Goal: Obtain resource: Download file/media

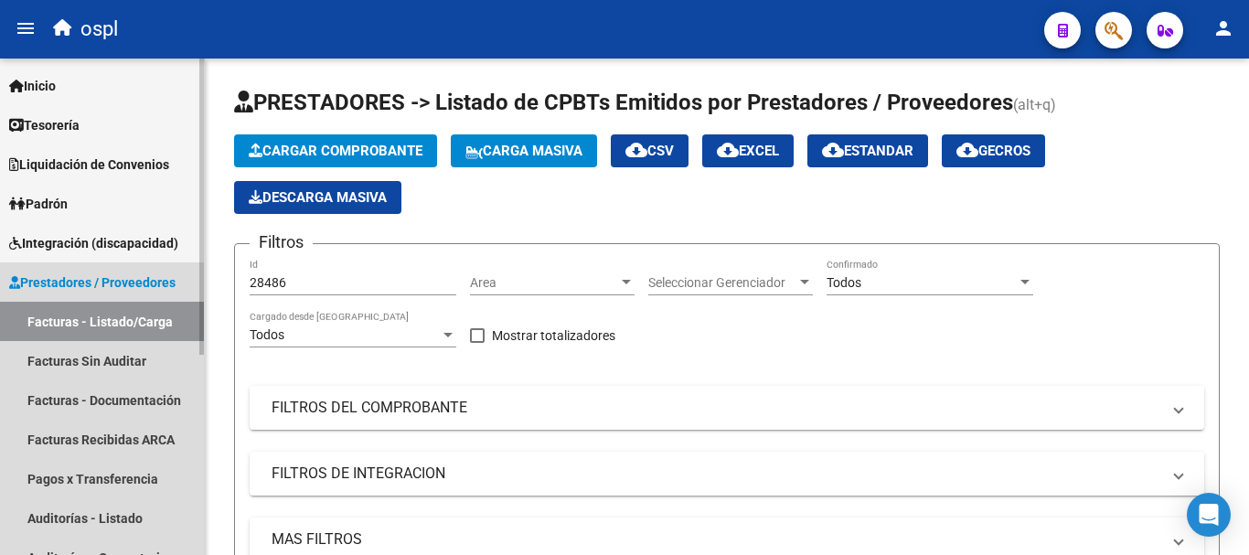
click at [91, 325] on link "Facturas - Listado/Carga" at bounding box center [102, 321] width 204 height 39
click at [109, 284] on span "Prestadores / Proveedores" at bounding box center [92, 282] width 166 height 20
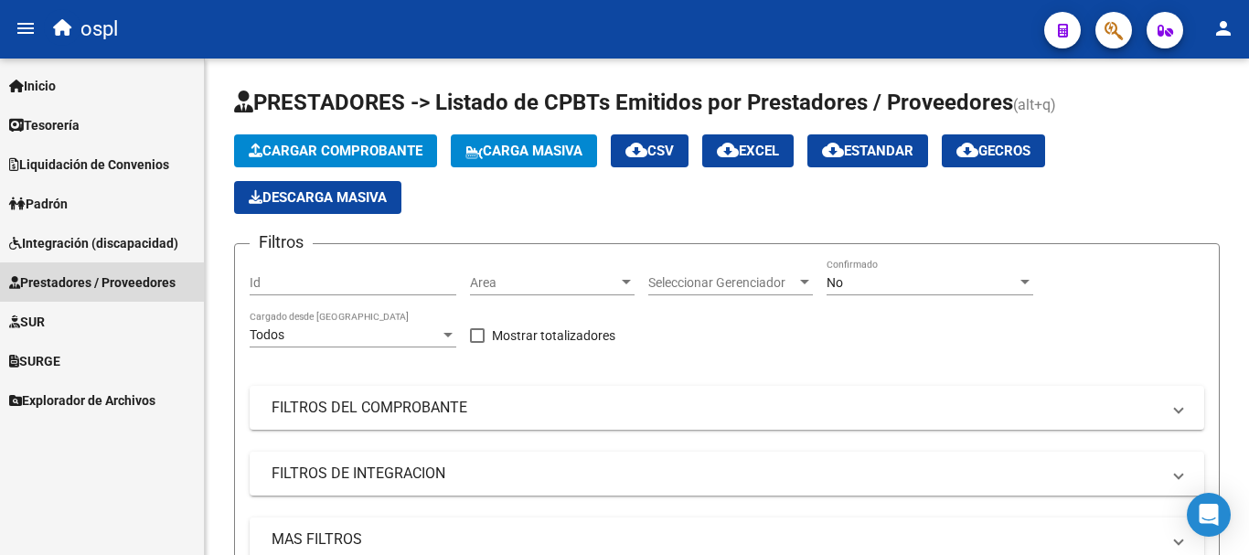
click at [109, 287] on span "Prestadores / Proveedores" at bounding box center [92, 282] width 166 height 20
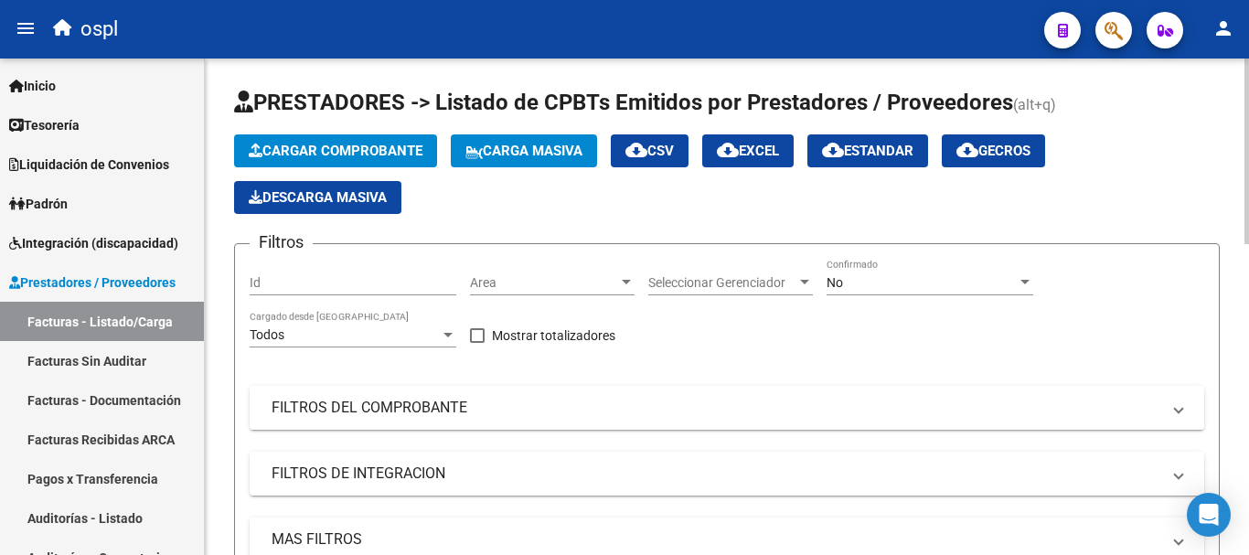
click at [310, 395] on mat-expansion-panel-header "FILTROS DEL COMPROBANTE" at bounding box center [727, 408] width 954 height 44
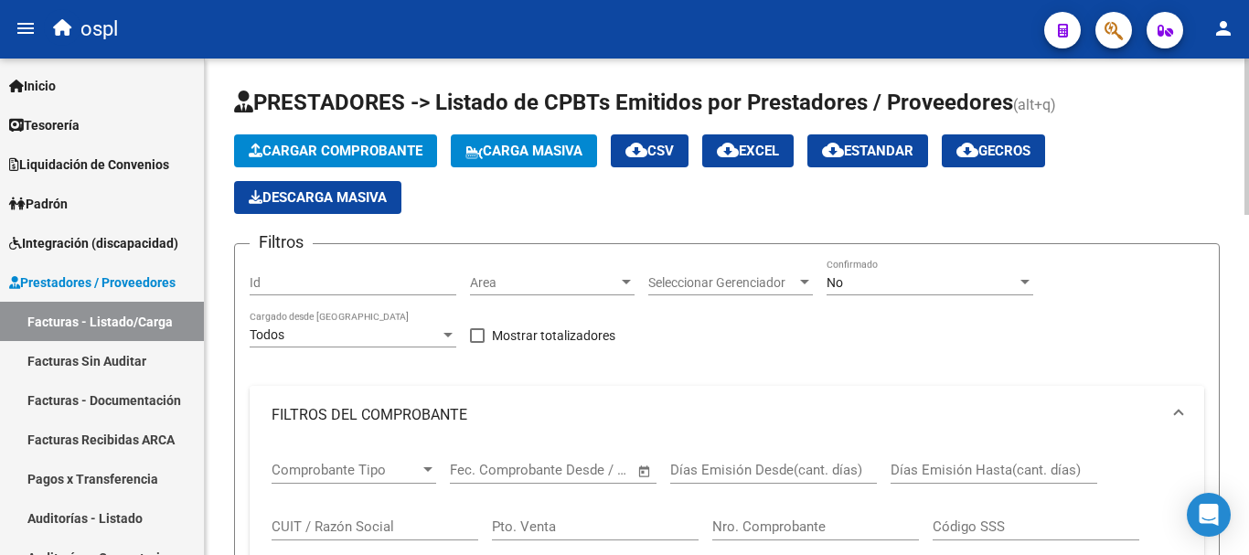
scroll to position [183, 0]
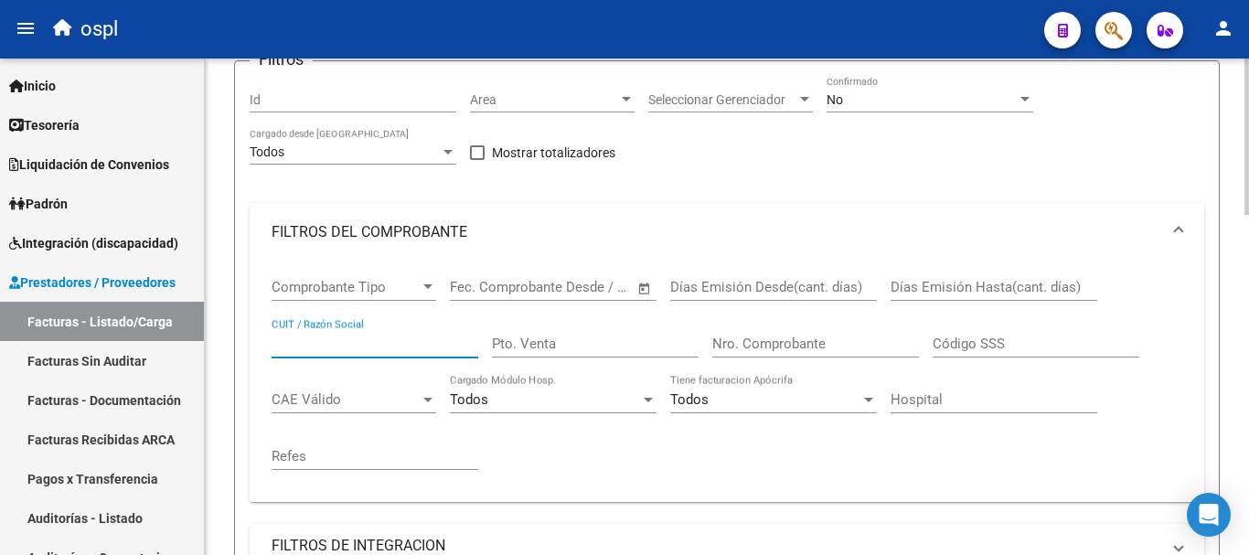
click at [299, 345] on input "CUIT / Razón Social" at bounding box center [374, 343] width 207 height 16
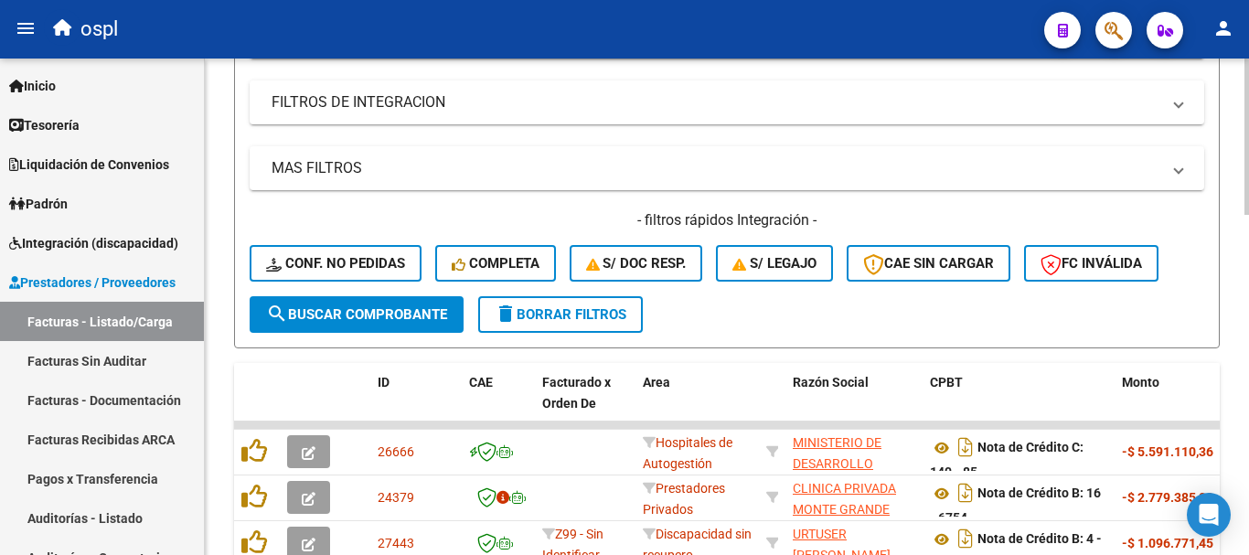
scroll to position [640, 0]
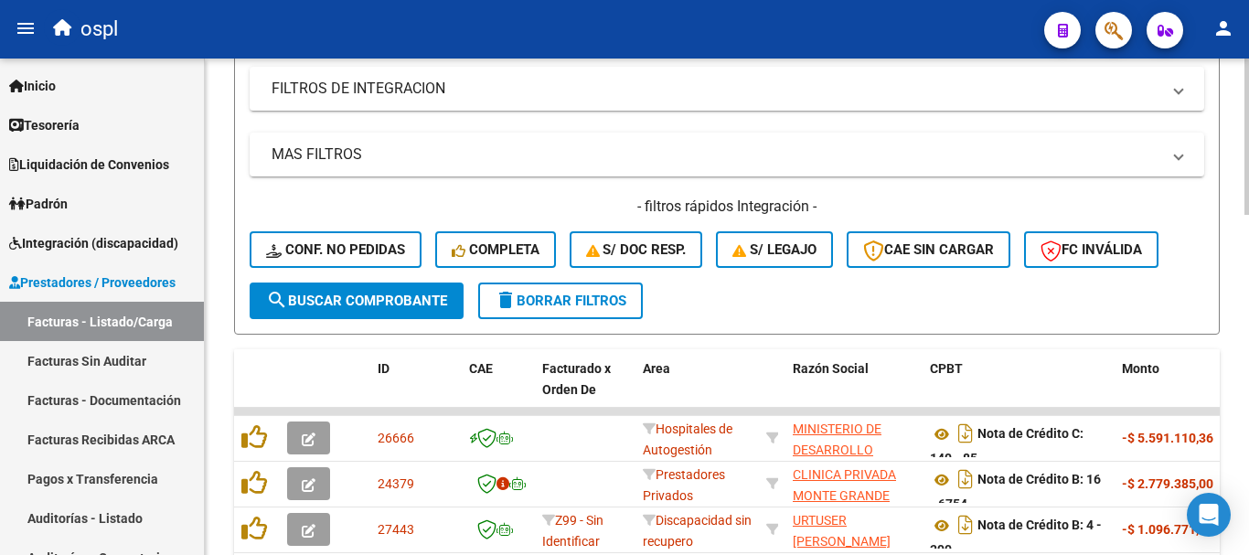
type input "macarena"
click at [411, 292] on button "search Buscar Comprobante" at bounding box center [357, 300] width 214 height 37
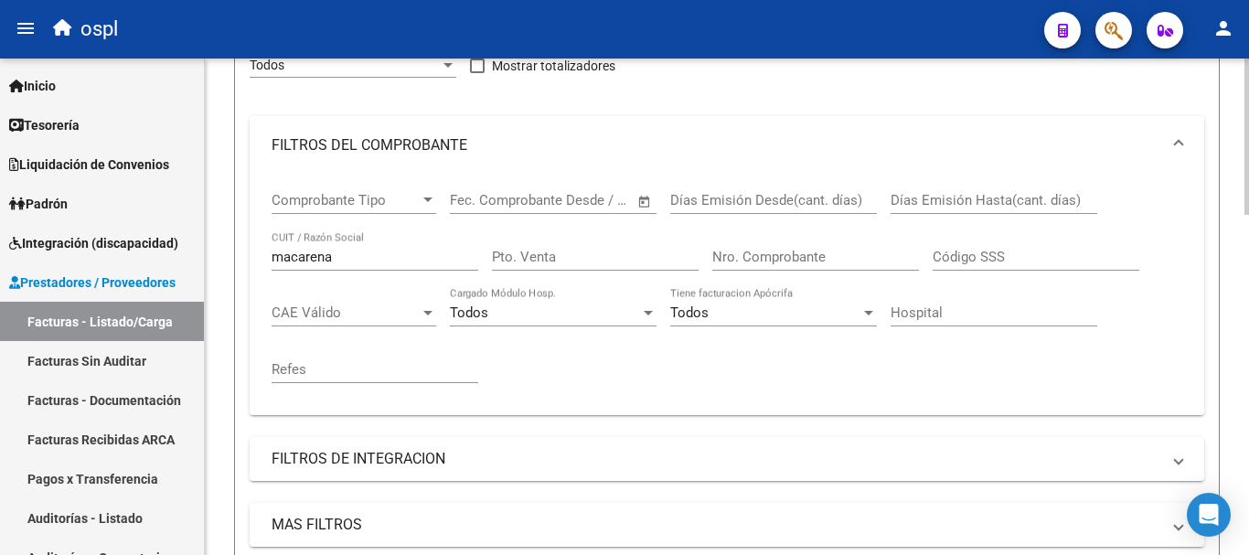
scroll to position [261, 0]
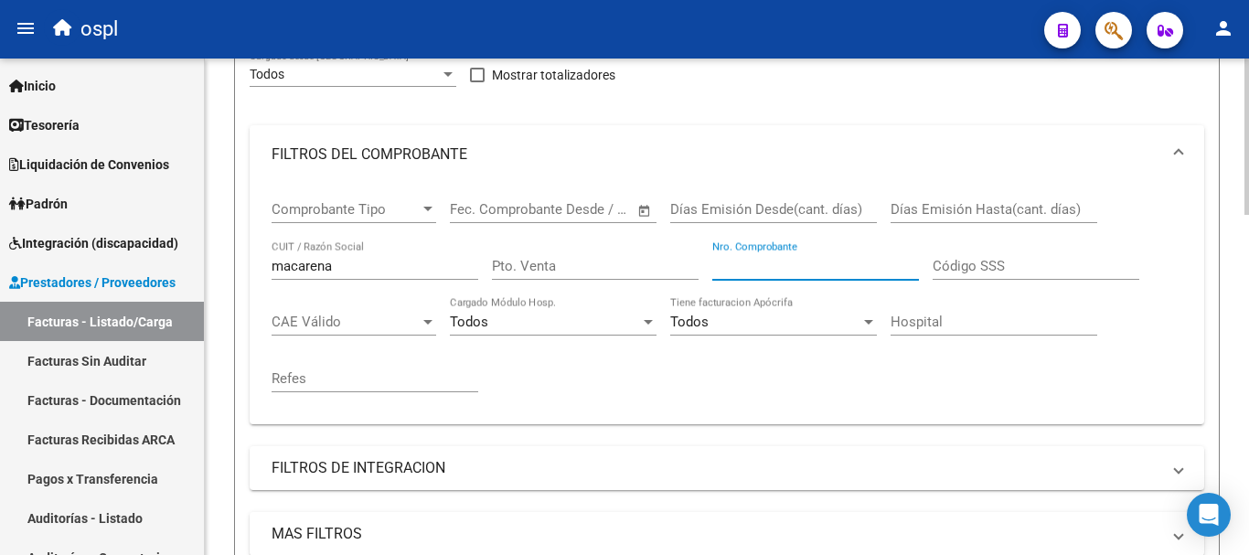
click at [814, 269] on input "Nro. Comprobante" at bounding box center [815, 266] width 207 height 16
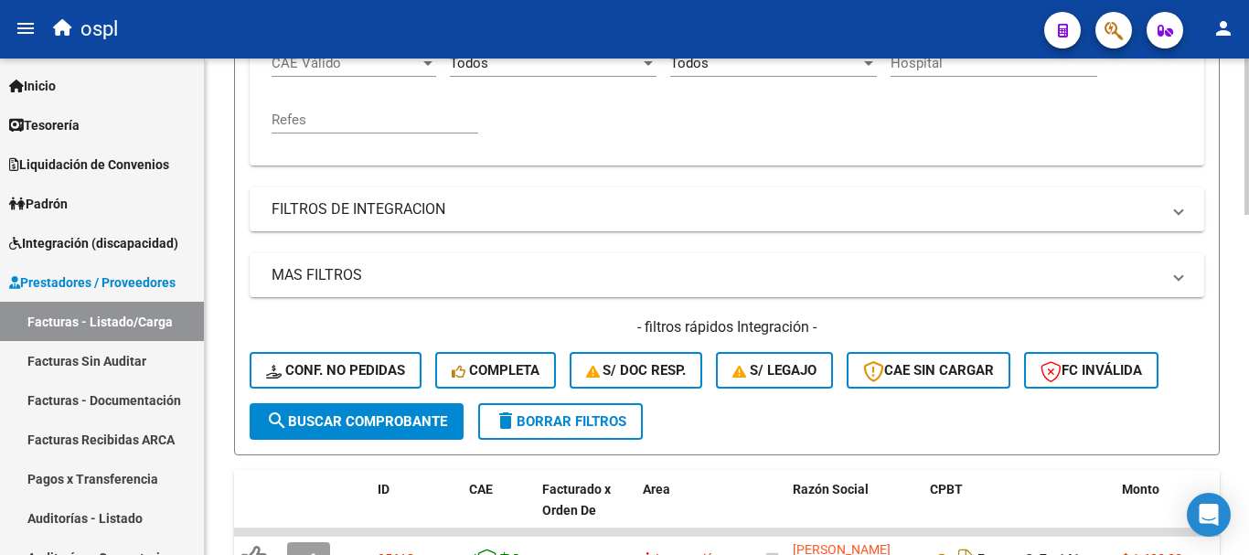
scroll to position [535, 0]
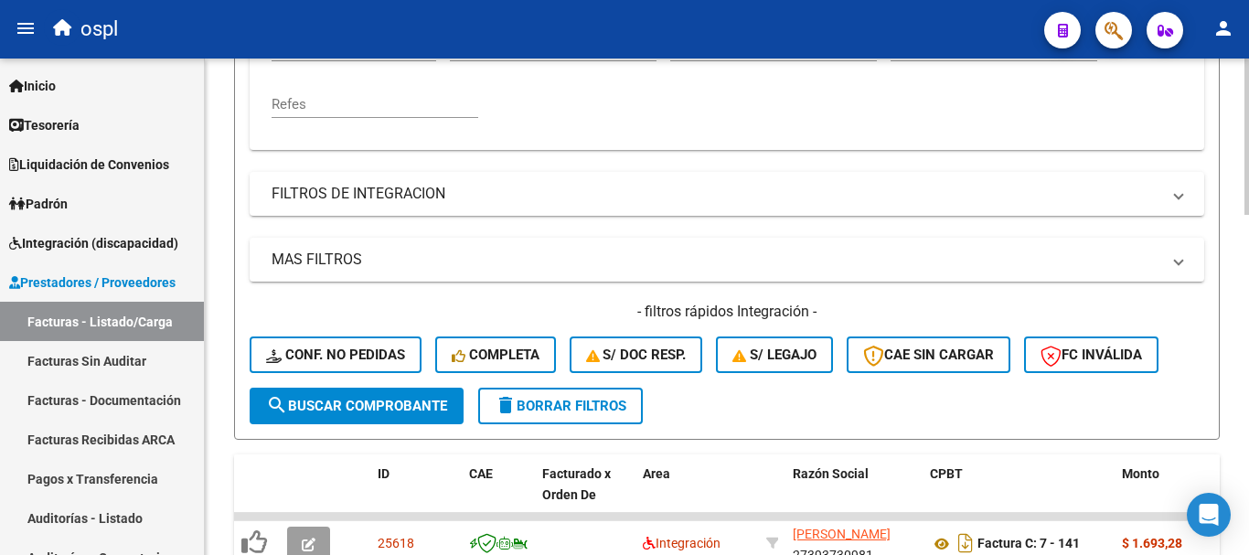
type input "398"
click at [346, 392] on button "search Buscar Comprobante" at bounding box center [357, 406] width 214 height 37
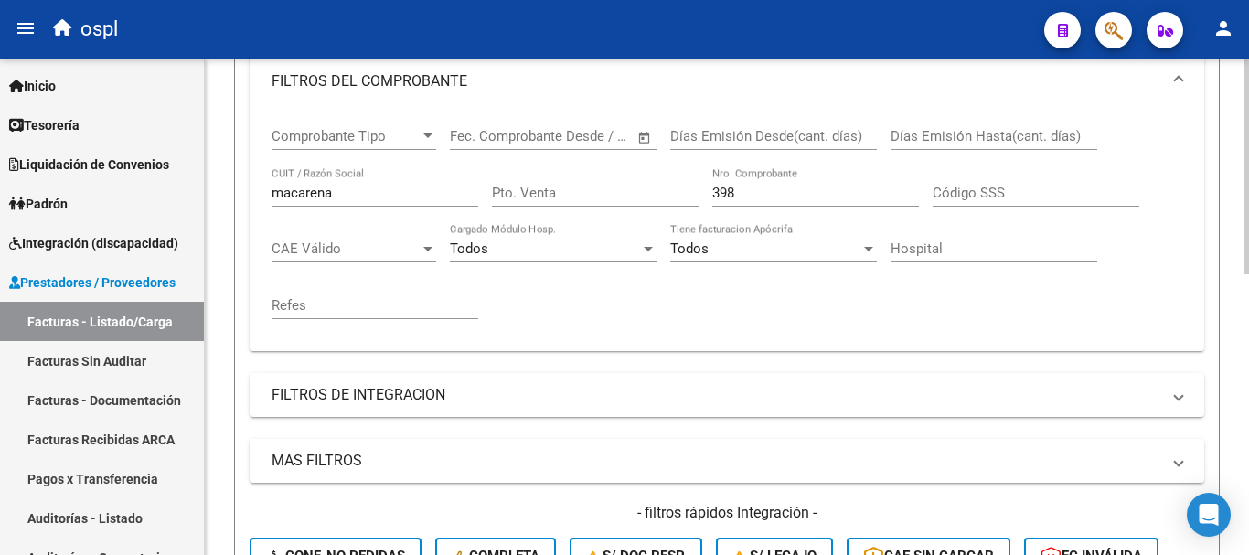
scroll to position [278, 0]
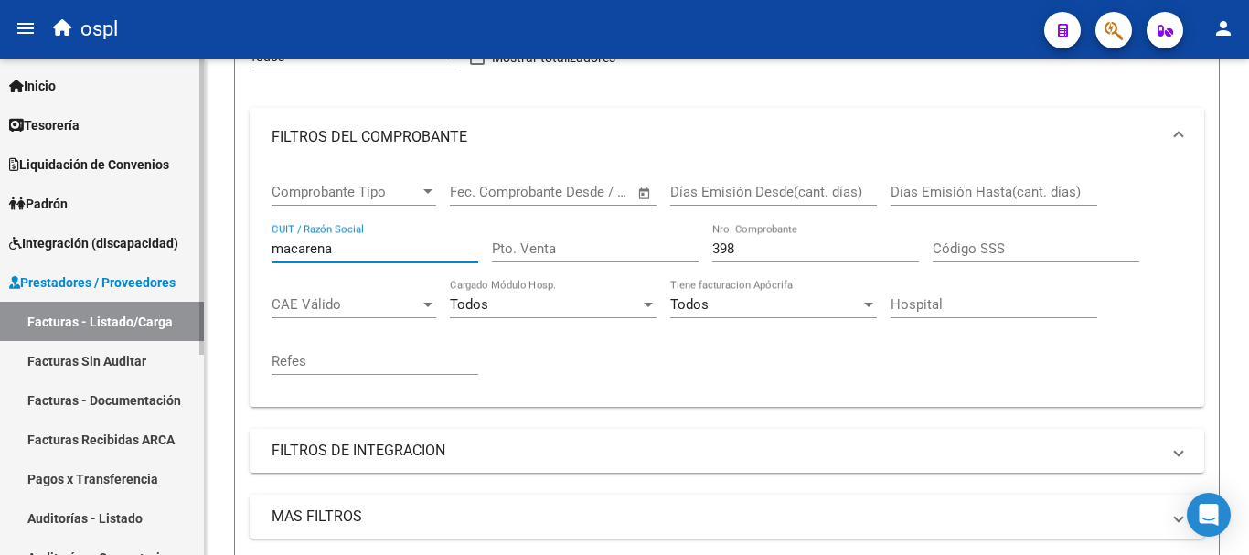
drag, startPoint x: 377, startPoint y: 248, endPoint x: 203, endPoint y: 208, distance: 178.1
click at [203, 208] on mat-sidenav-container "Firma Express Inicio Calendario SSS Instructivos Contacto OS Tesorería Extracto…" at bounding box center [624, 307] width 1249 height 496
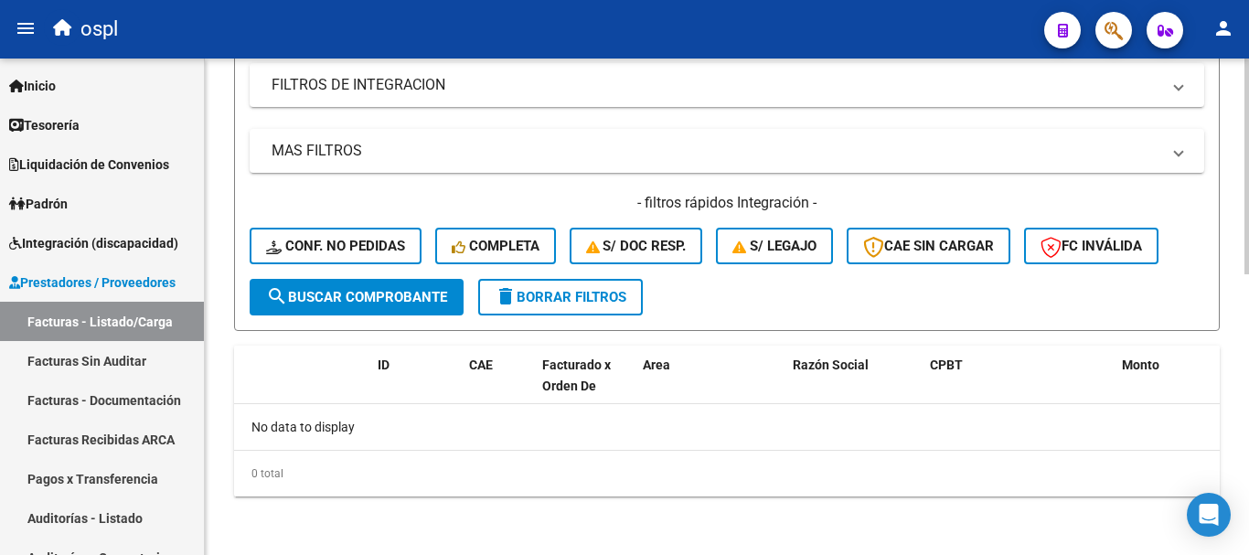
type input "salvador"
click at [385, 308] on button "search Buscar Comprobante" at bounding box center [357, 297] width 214 height 37
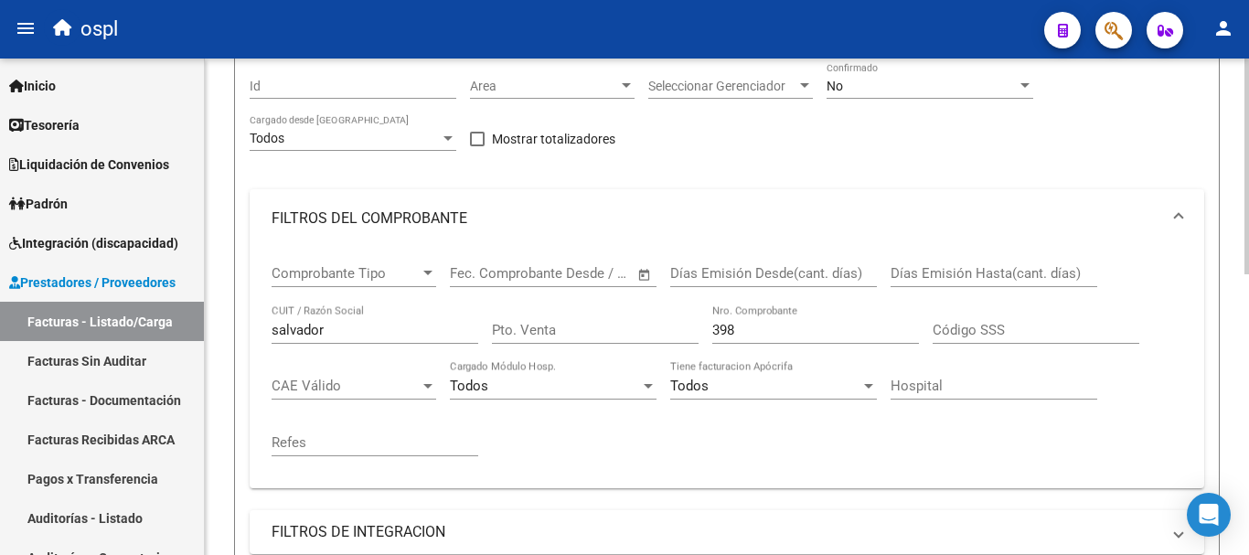
scroll to position [95, 0]
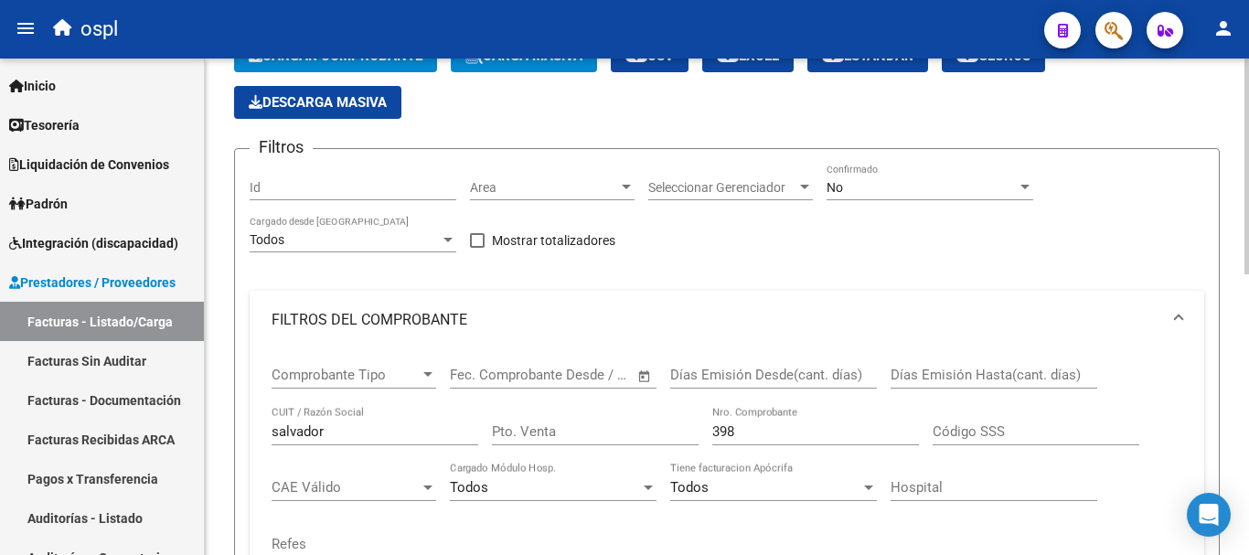
click at [724, 429] on div "398 Nro. Comprobante" at bounding box center [815, 425] width 207 height 39
drag, startPoint x: 740, startPoint y: 427, endPoint x: 655, endPoint y: 420, distance: 85.3
click at [655, 420] on div "Comprobante Tipo Comprobante Tipo Fecha inicio – Fecha fin Fec. Comprobante Des…" at bounding box center [726, 462] width 910 height 226
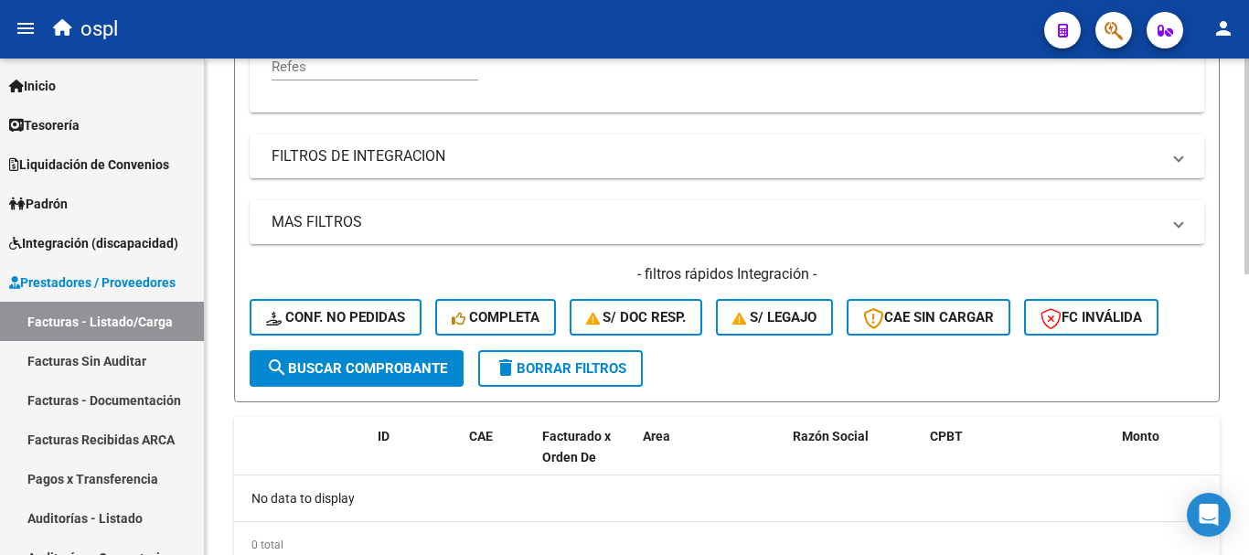
scroll to position [552, 0]
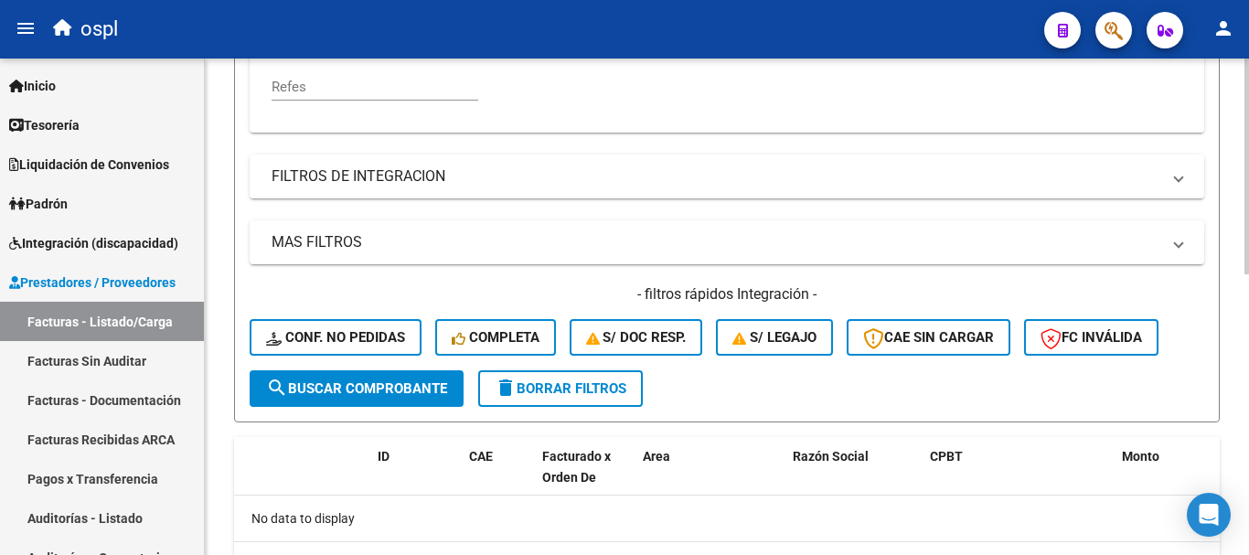
click at [362, 384] on span "search Buscar Comprobante" at bounding box center [356, 388] width 181 height 16
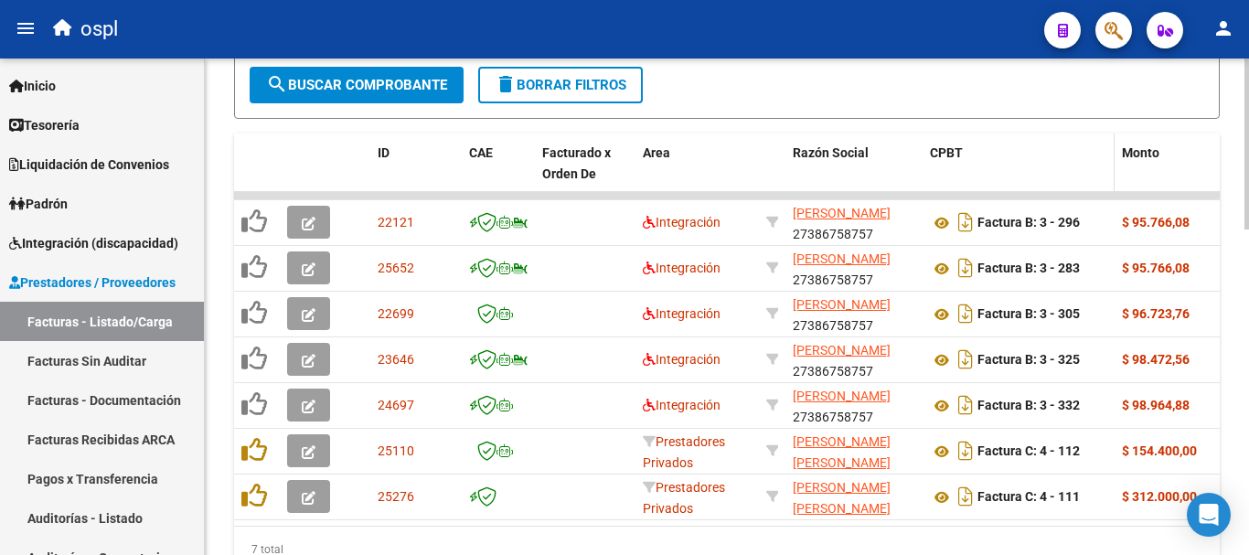
scroll to position [855, 0]
click at [1075, 149] on div "CPBT" at bounding box center [1018, 154] width 177 height 21
click at [939, 157] on span "CPBT" at bounding box center [946, 153] width 33 height 15
click at [975, 149] on div "CPBT" at bounding box center [1018, 154] width 177 height 21
click at [1068, 152] on div "CPBT" at bounding box center [1018, 154] width 177 height 21
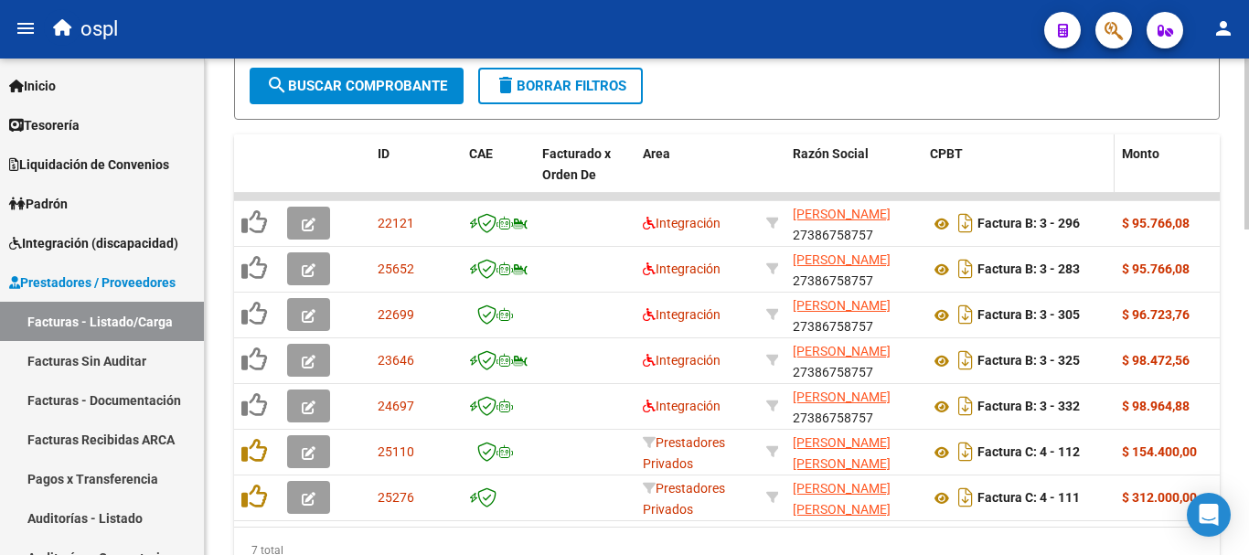
click at [1094, 155] on div "CPBT" at bounding box center [1018, 154] width 177 height 21
click at [1089, 177] on datatable-header-cell "CPBT" at bounding box center [1018, 174] width 192 height 80
drag, startPoint x: 1033, startPoint y: 185, endPoint x: 1011, endPoint y: 180, distance: 22.4
click at [1032, 185] on datatable-header-cell "CPBT" at bounding box center [1018, 174] width 192 height 80
click at [970, 168] on datatable-header-cell "CPBT" at bounding box center [1018, 174] width 192 height 80
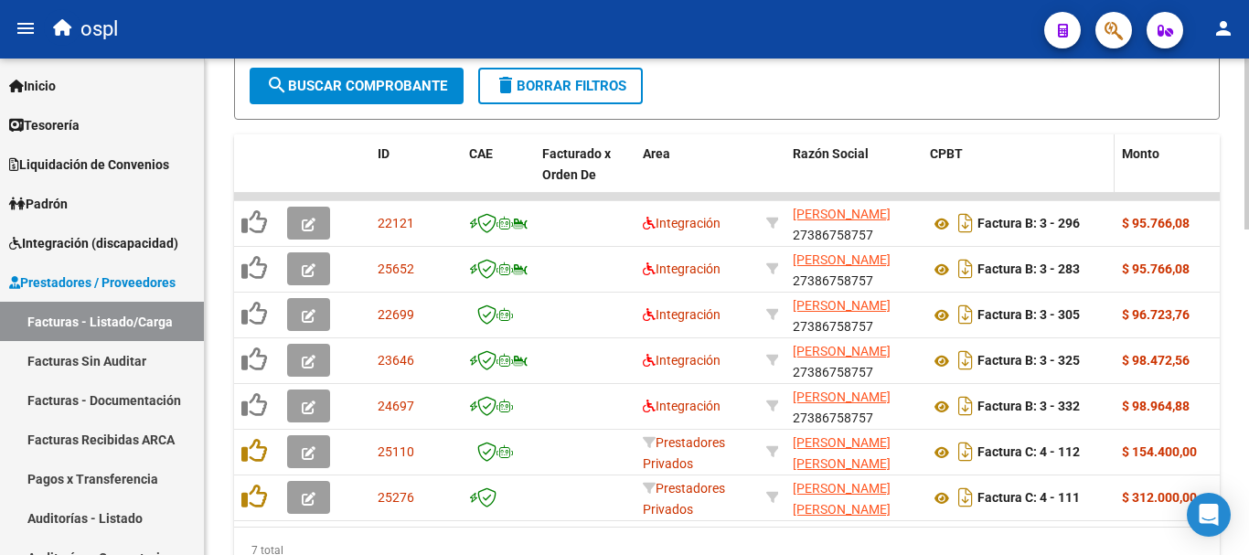
click at [952, 158] on span "CPBT" at bounding box center [946, 153] width 33 height 15
click at [966, 152] on div "CPBT" at bounding box center [1018, 154] width 177 height 21
click at [966, 142] on datatable-header-cell "CPBT" at bounding box center [1018, 174] width 192 height 80
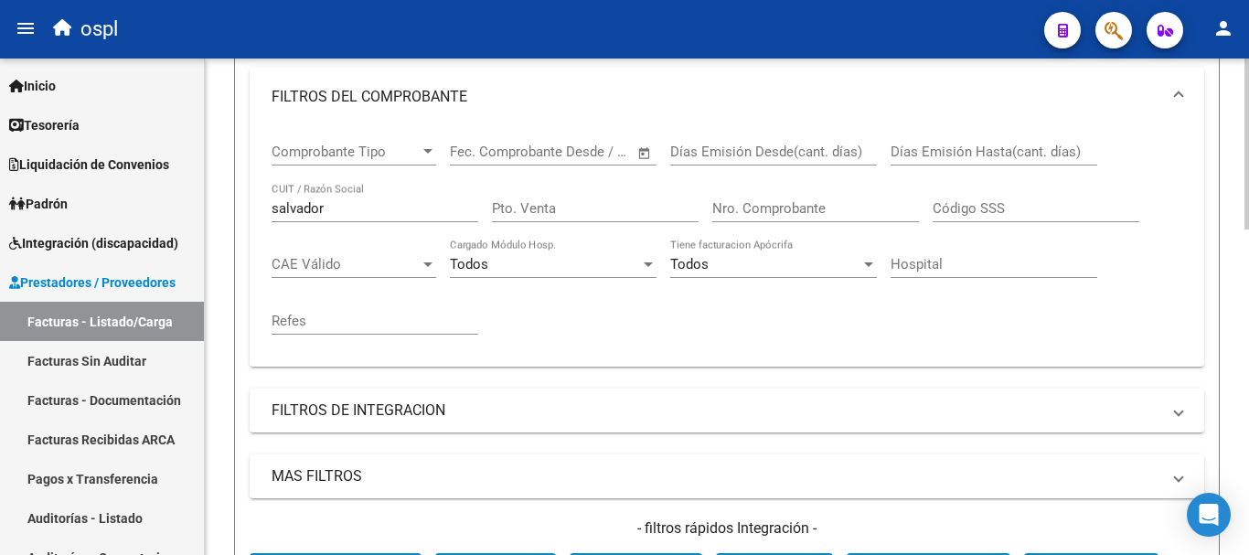
scroll to position [306, 0]
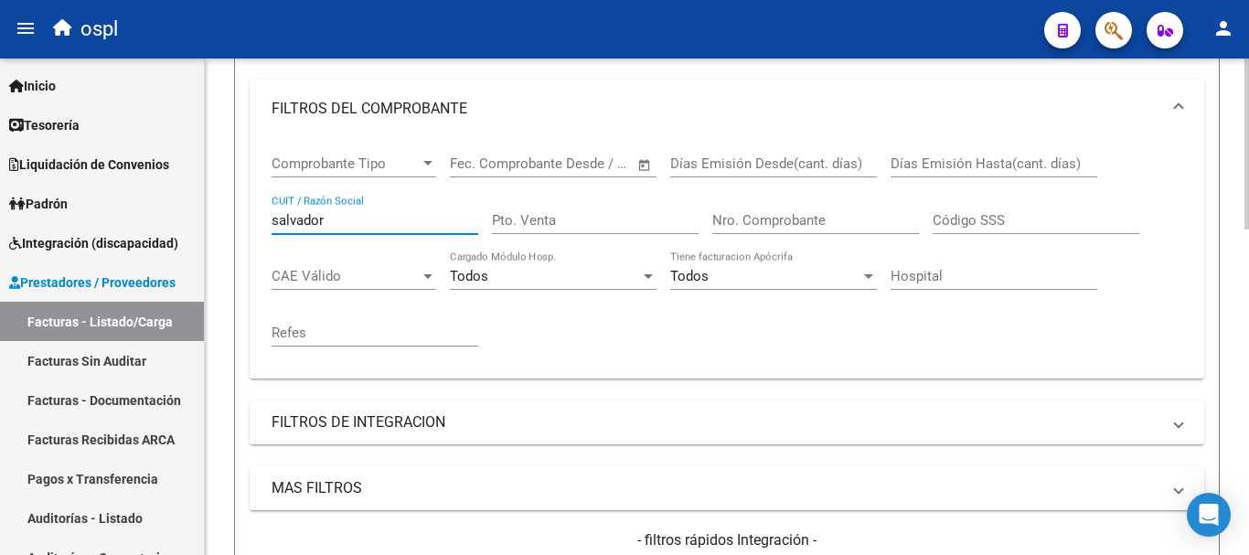
click at [347, 221] on input "salvador" at bounding box center [374, 220] width 207 height 16
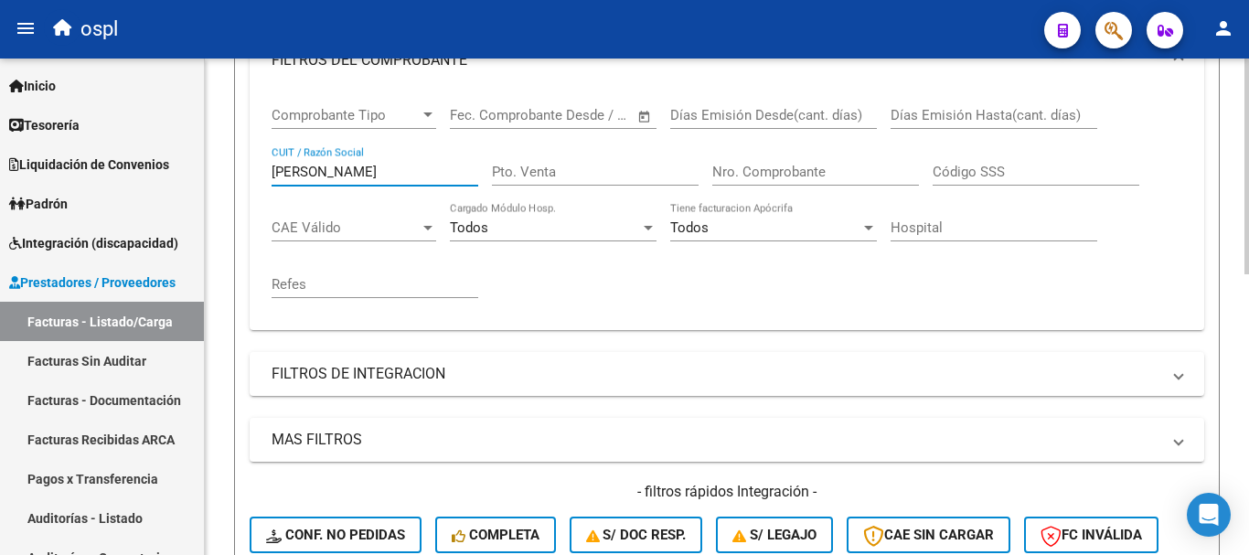
scroll to position [398, 0]
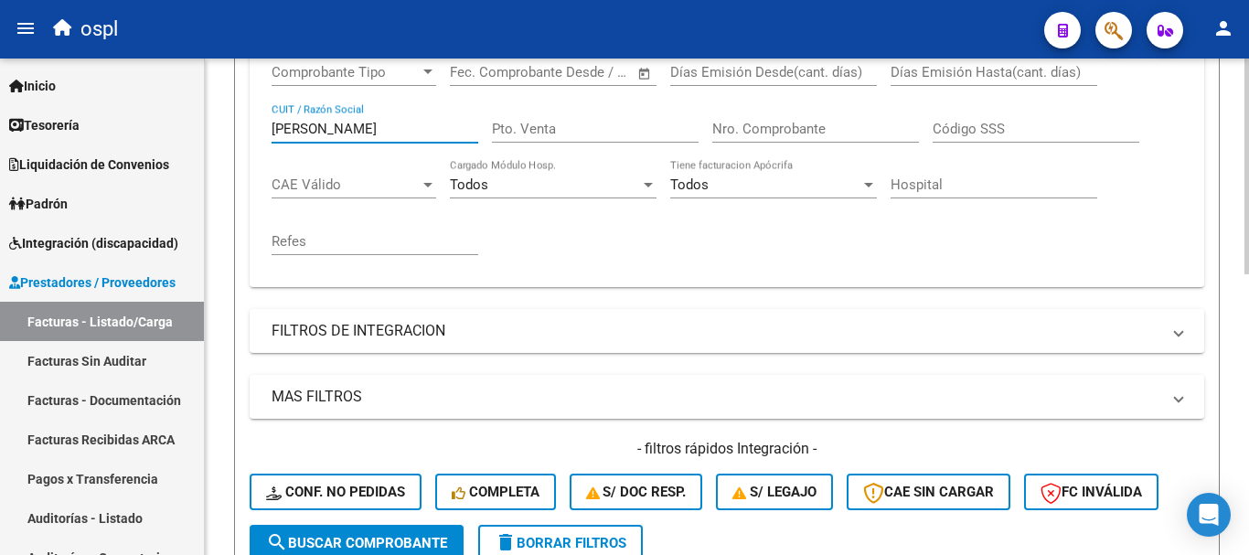
click at [361, 130] on input "[PERSON_NAME]" at bounding box center [374, 129] width 207 height 16
type input "[PERSON_NAME]"
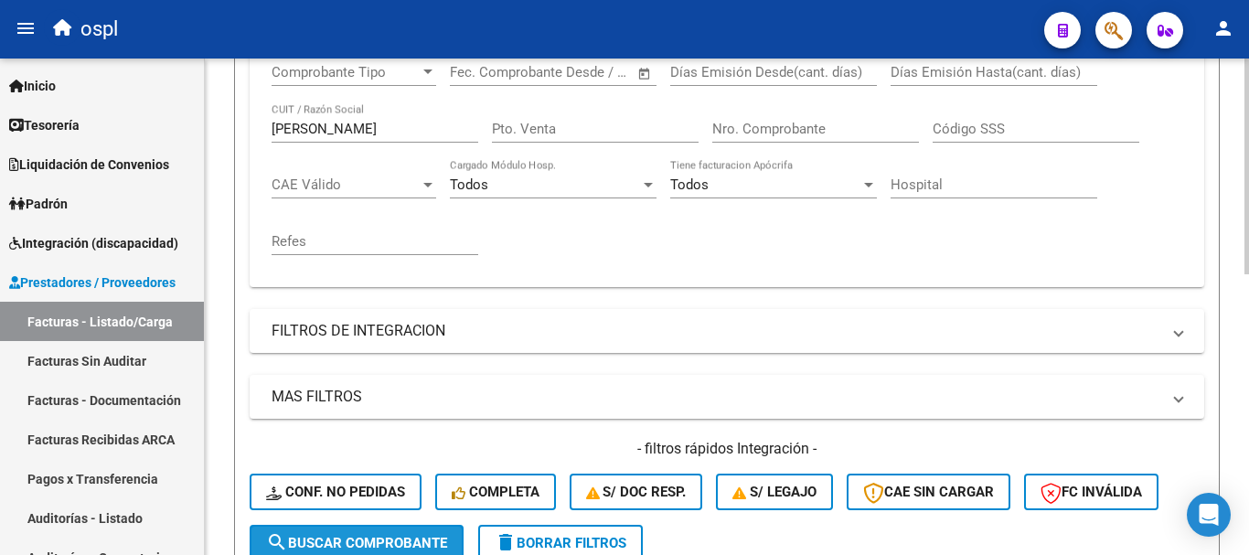
click at [379, 547] on span "search Buscar Comprobante" at bounding box center [356, 543] width 181 height 16
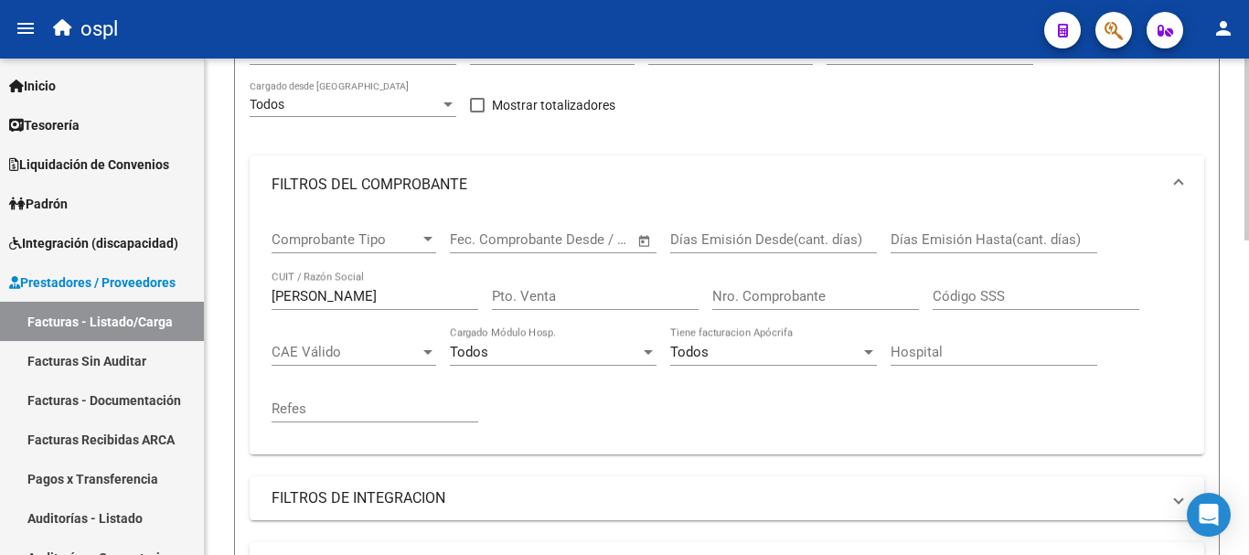
scroll to position [32, 0]
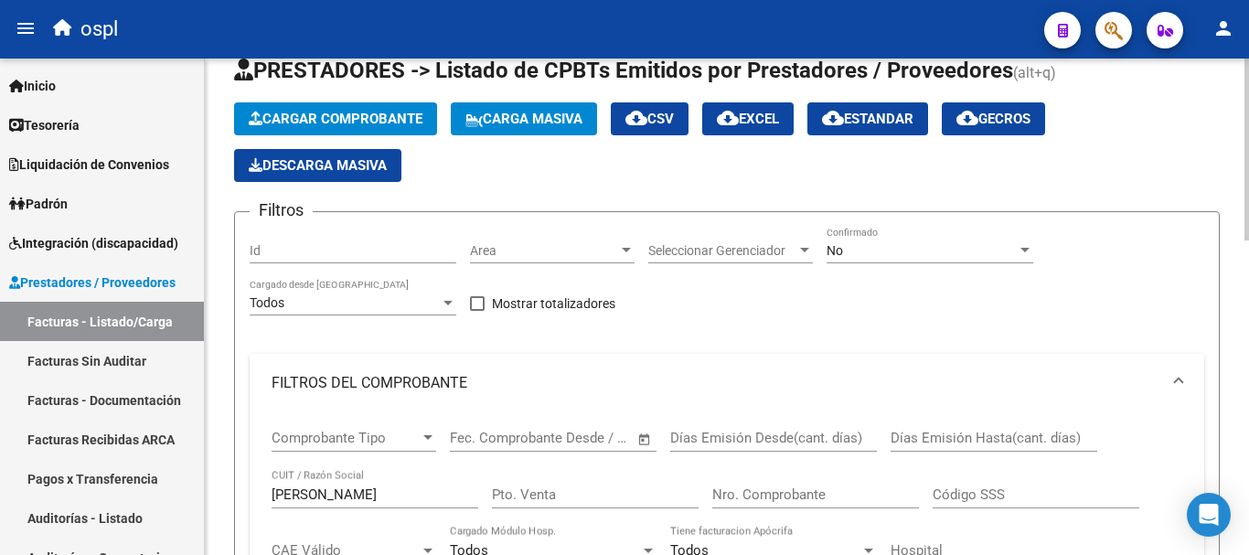
click at [836, 250] on span "No" at bounding box center [834, 250] width 16 height 15
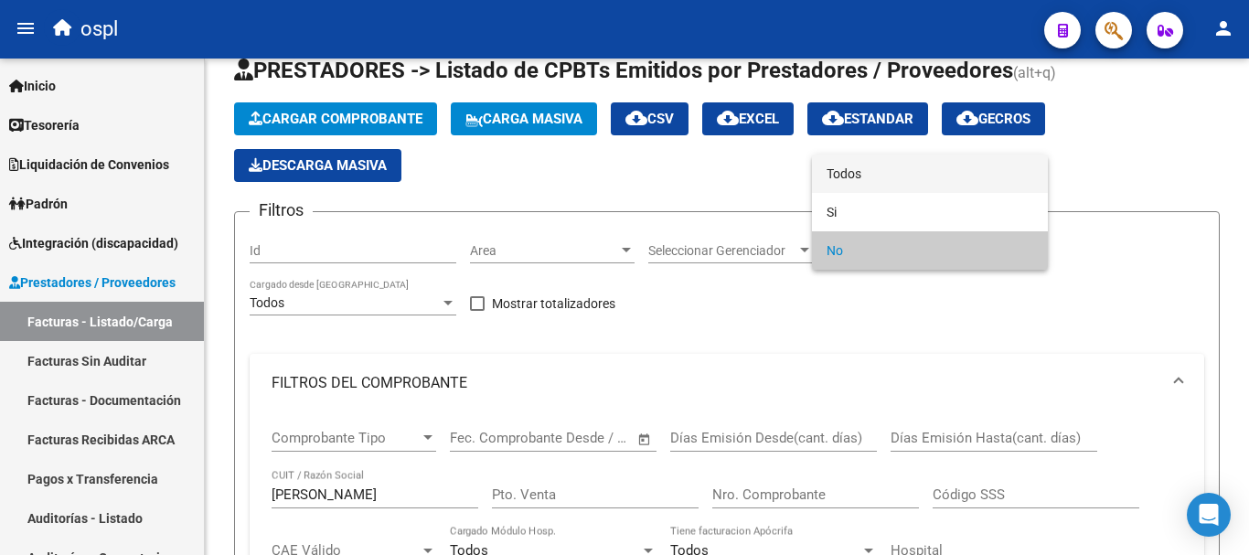
click at [857, 177] on span "Todos" at bounding box center [929, 173] width 207 height 38
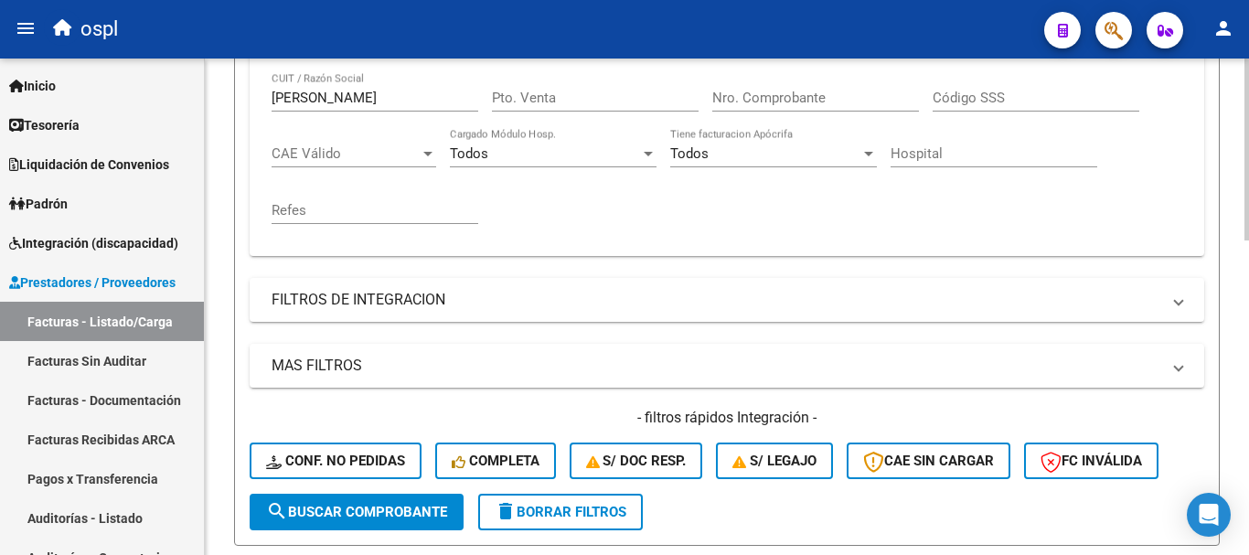
scroll to position [489, 0]
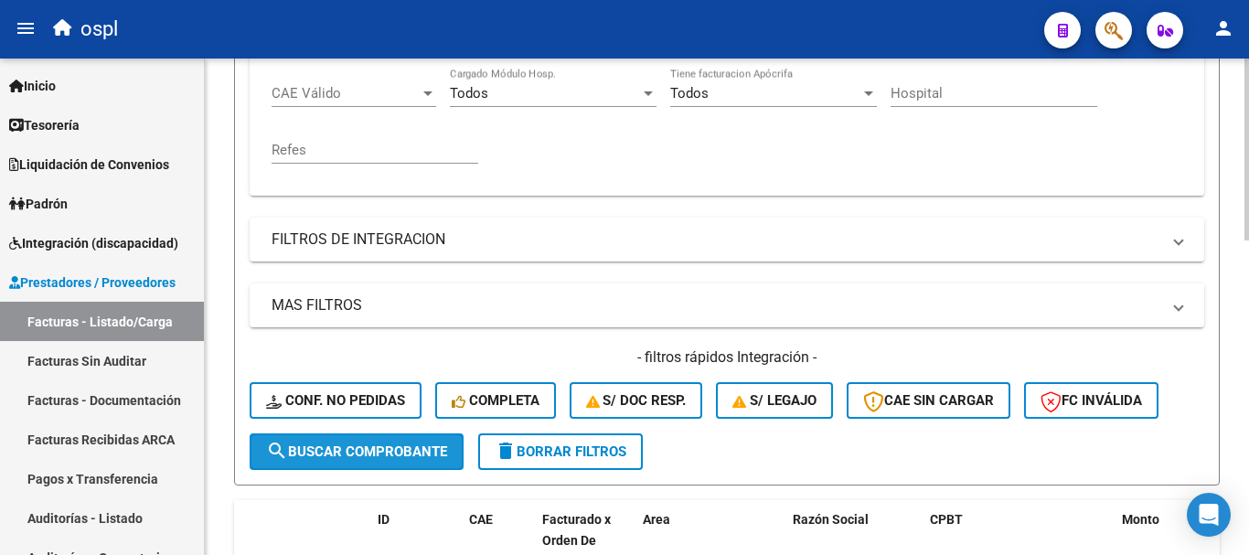
click at [399, 439] on button "search Buscar Comprobante" at bounding box center [357, 451] width 214 height 37
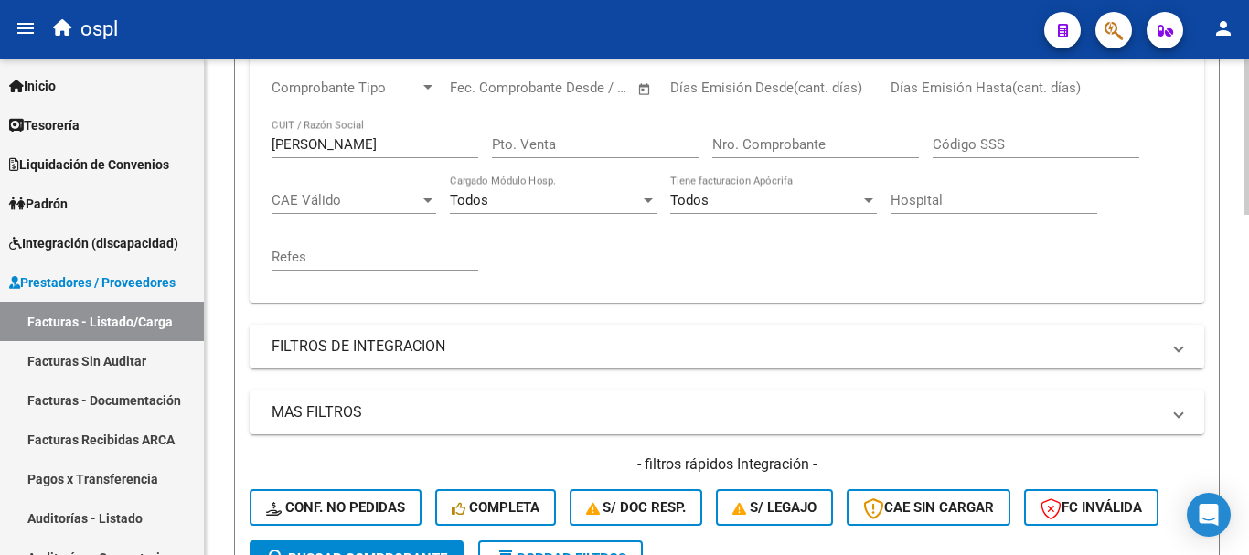
scroll to position [261, 0]
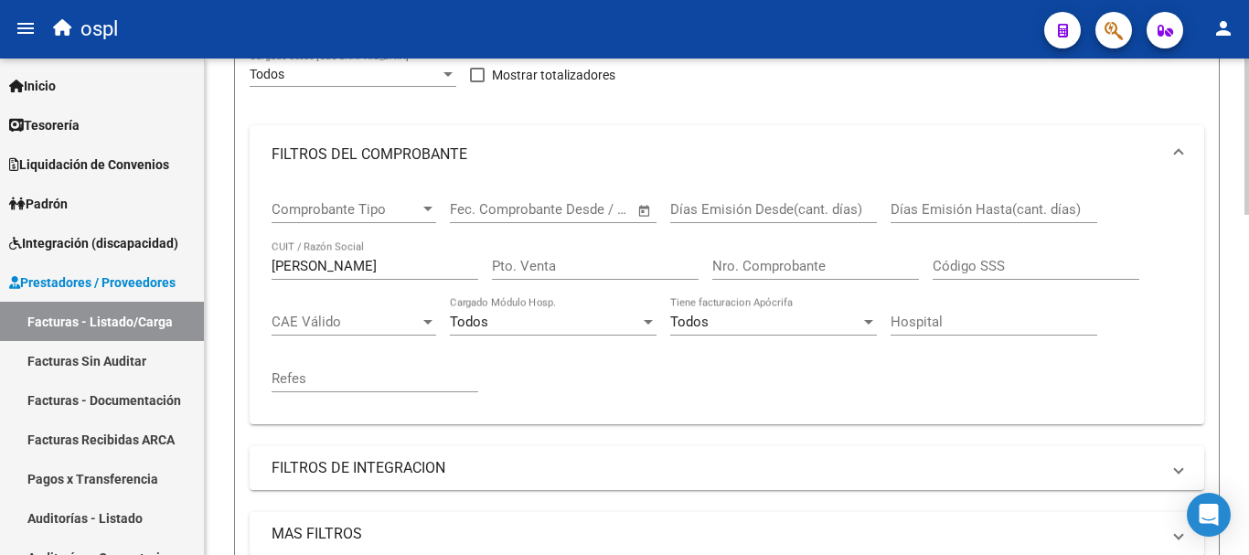
click at [770, 264] on input "Nro. Comprobante" at bounding box center [815, 266] width 207 height 16
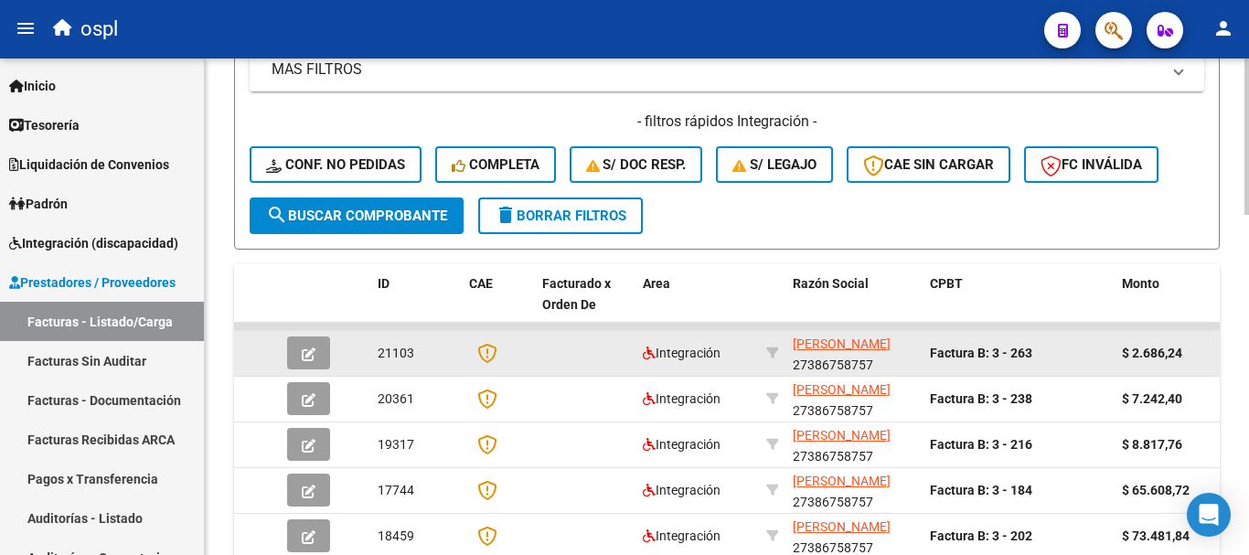
scroll to position [809, 0]
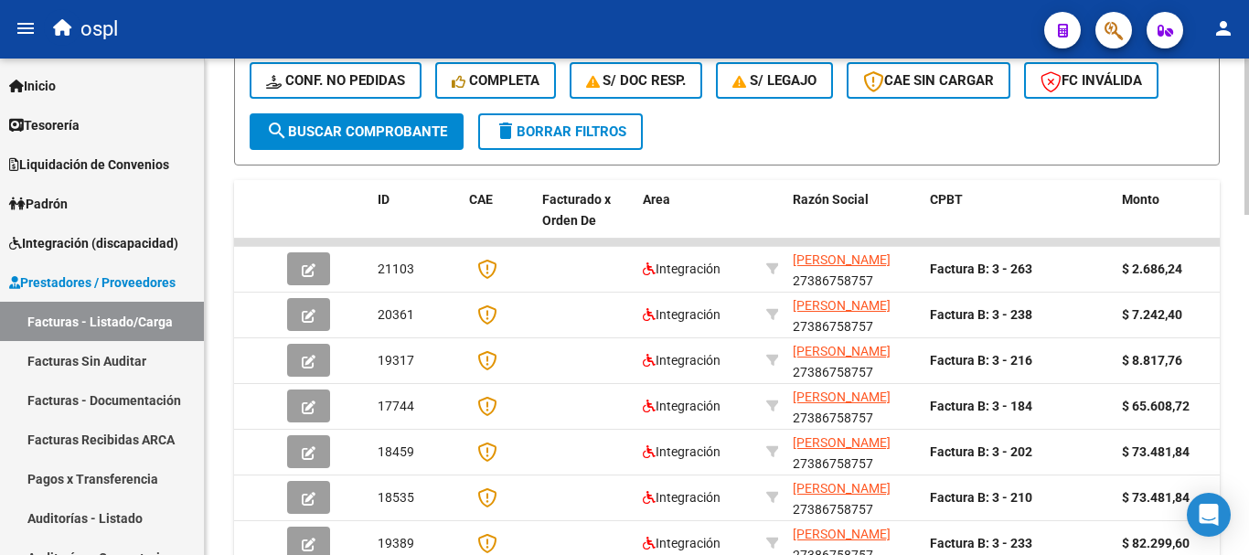
type input "398"
click at [368, 129] on span "search Buscar Comprobante" at bounding box center [356, 131] width 181 height 16
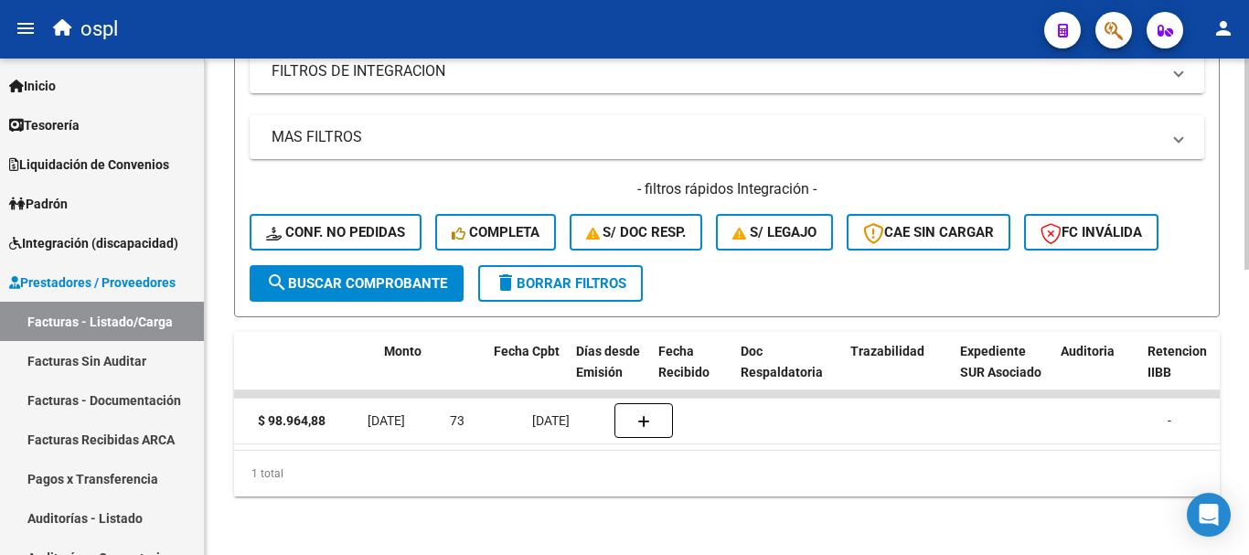
scroll to position [0, 0]
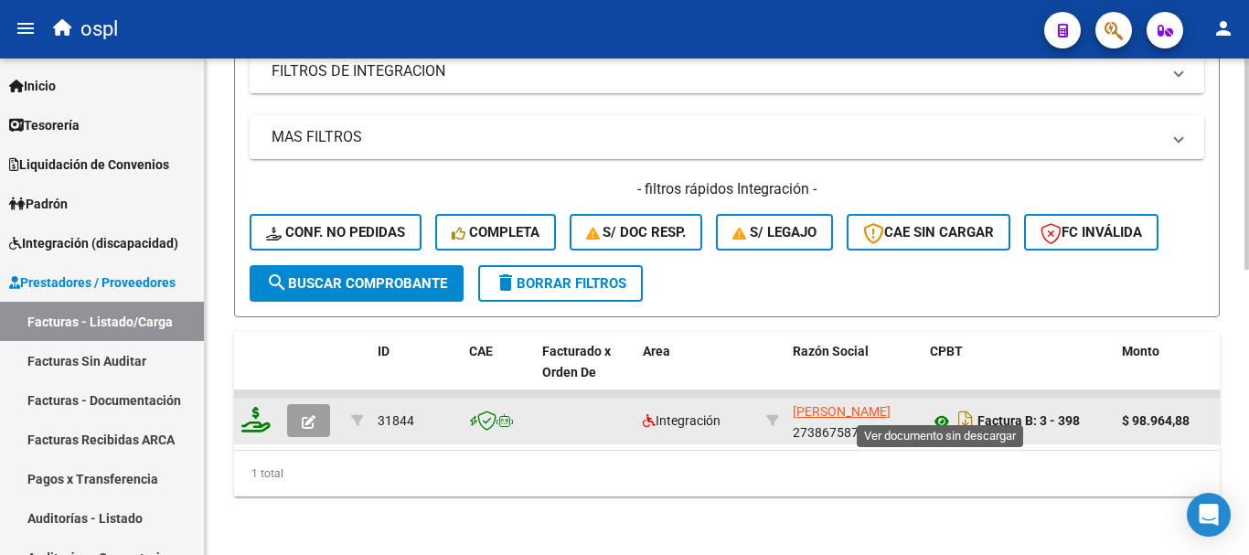
click at [938, 410] on icon at bounding box center [942, 421] width 24 height 22
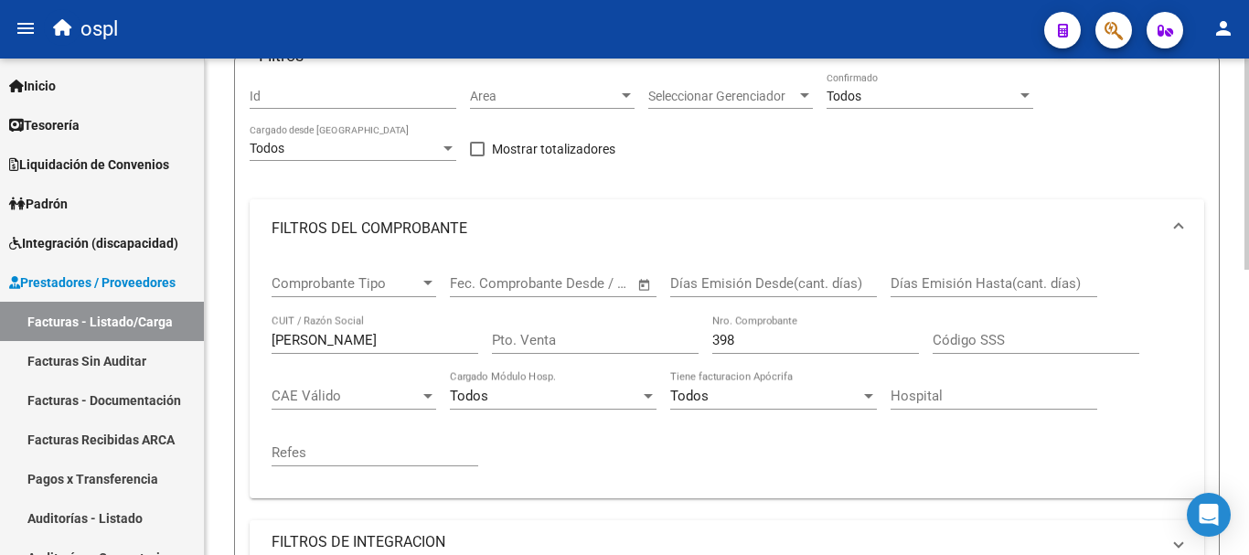
scroll to position [123, 0]
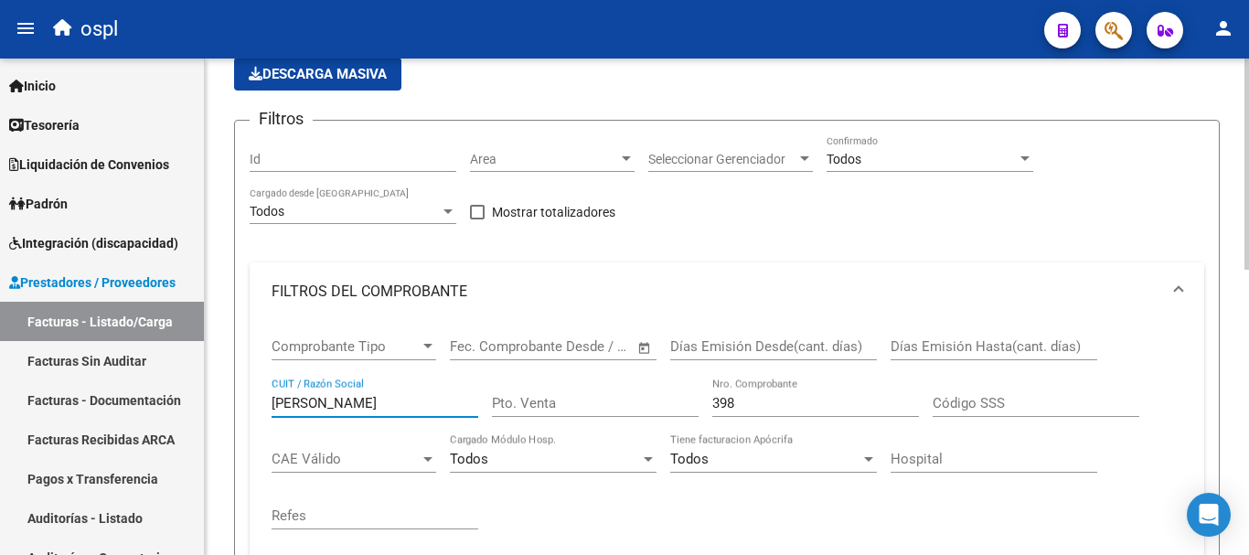
drag, startPoint x: 338, startPoint y: 391, endPoint x: 221, endPoint y: 378, distance: 117.8
click at [221, 378] on div "Video tutorial PRESTADORES -> Listado de CPBTs Emitidos por Prestadores / Prove…" at bounding box center [727, 512] width 1044 height 1154
type input "VALVASORI"
drag, startPoint x: 764, startPoint y: 403, endPoint x: 644, endPoint y: 374, distance: 124.2
click at [644, 374] on div "Comprobante Tipo Comprobante Tipo Fecha inicio – Fecha fin Fec. Comprobante Des…" at bounding box center [726, 434] width 910 height 226
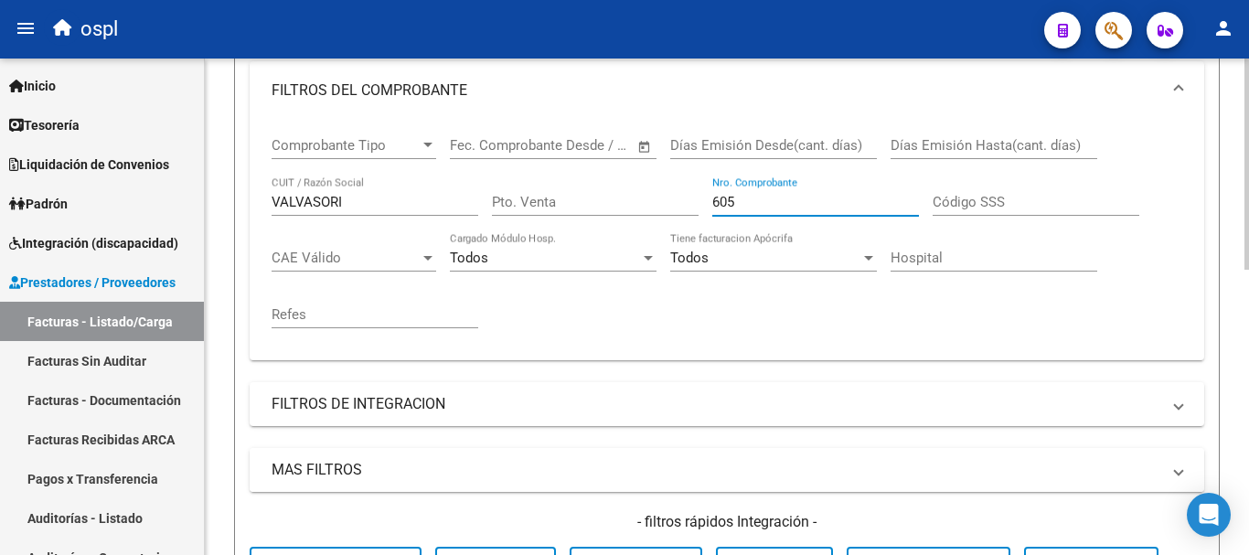
scroll to position [398, 0]
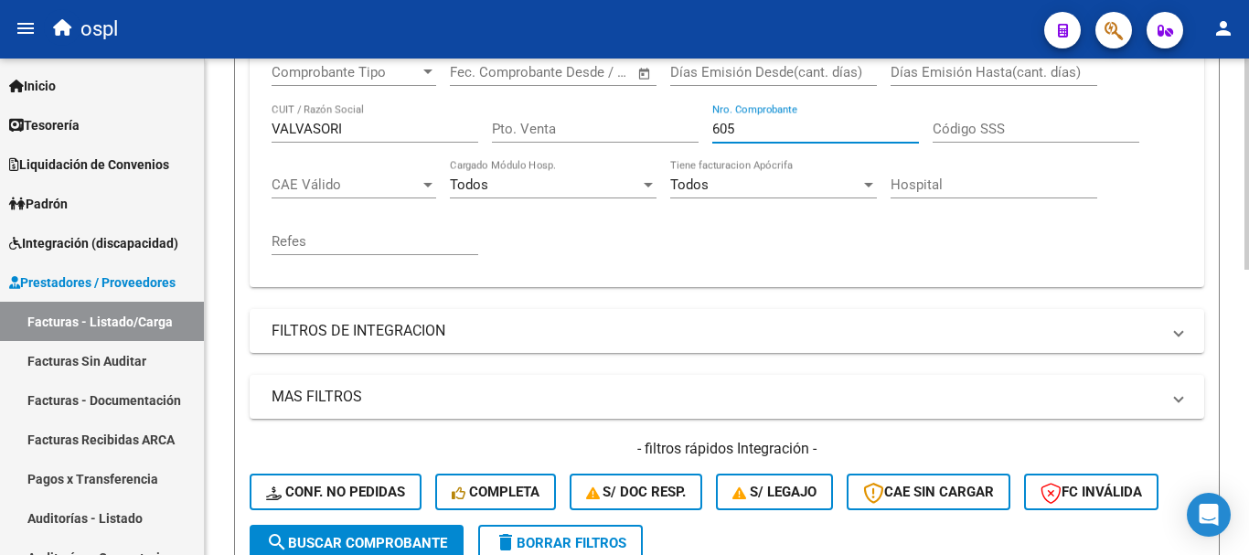
type input "605"
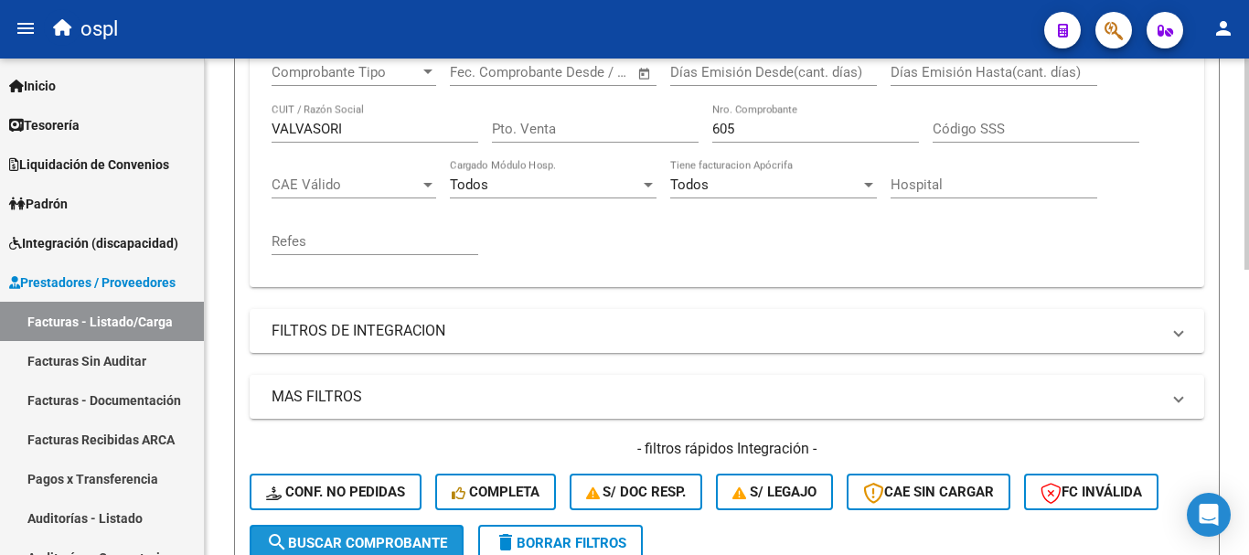
click at [416, 546] on span "search Buscar Comprobante" at bounding box center [356, 543] width 181 height 16
drag, startPoint x: 392, startPoint y: 119, endPoint x: 308, endPoint y: 108, distance: 84.8
click at [308, 108] on div "VALVASORI CUIT / Razón Social" at bounding box center [374, 122] width 207 height 39
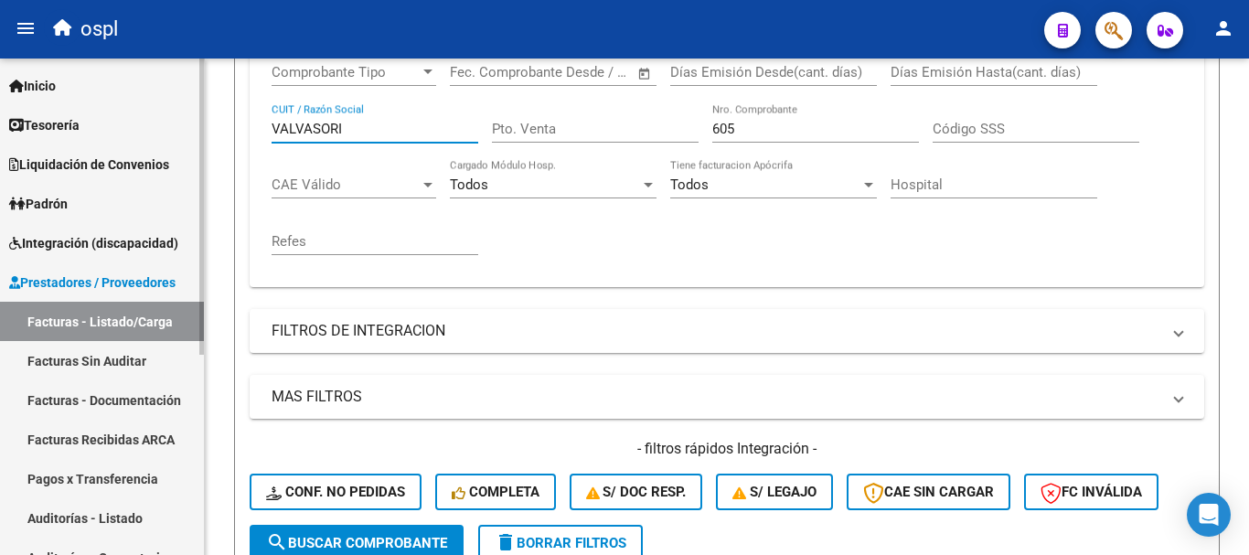
drag, startPoint x: 367, startPoint y: 133, endPoint x: 199, endPoint y: 107, distance: 170.3
click at [199, 107] on mat-sidenav-container "Firma Express Inicio Calendario SSS Instructivos Contacto OS Tesorería Extracto…" at bounding box center [624, 307] width 1249 height 496
type input "30642532932"
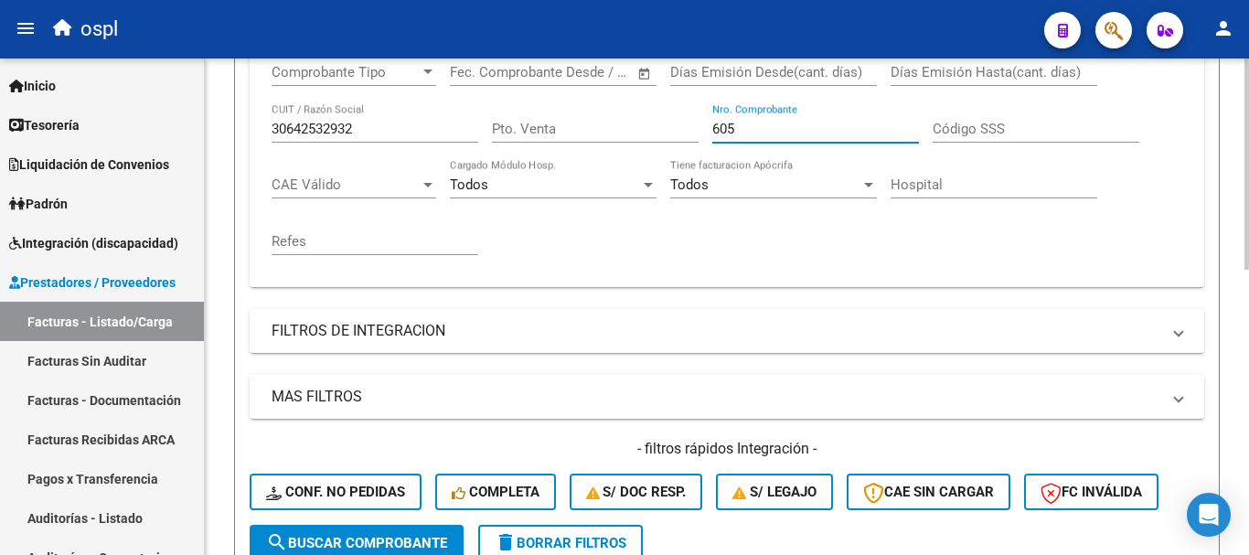
drag, startPoint x: 750, startPoint y: 129, endPoint x: 651, endPoint y: 96, distance: 104.9
click at [651, 96] on div "Comprobante Tipo Comprobante Tipo Fecha inicio – Fecha fin Fec. Comprobante Des…" at bounding box center [726, 160] width 910 height 226
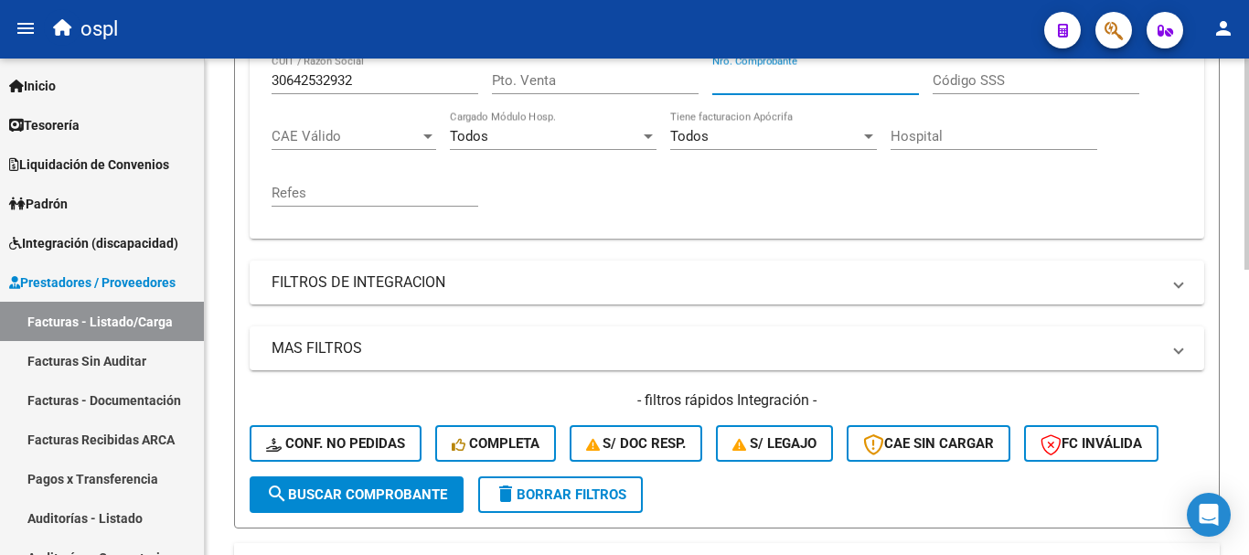
scroll to position [489, 0]
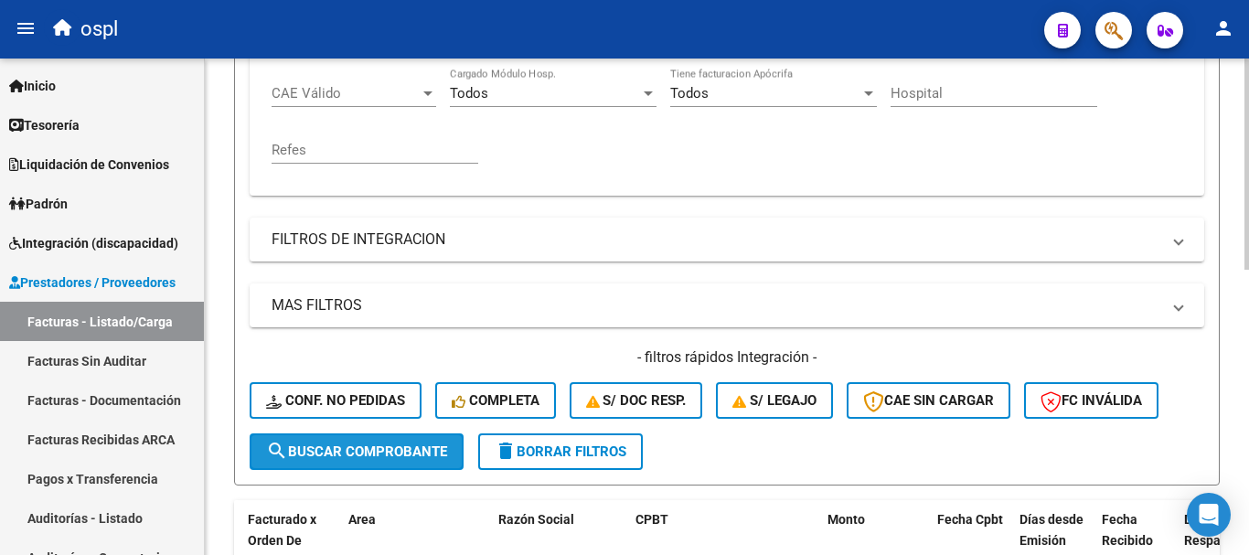
click at [331, 457] on span "search Buscar Comprobante" at bounding box center [356, 451] width 181 height 16
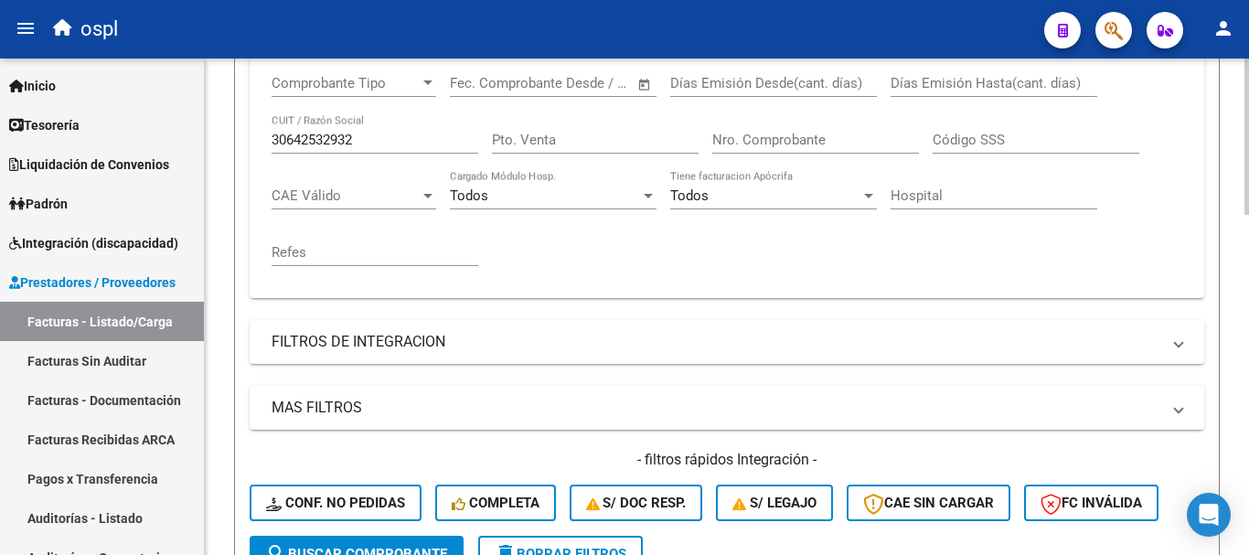
scroll to position [311, 0]
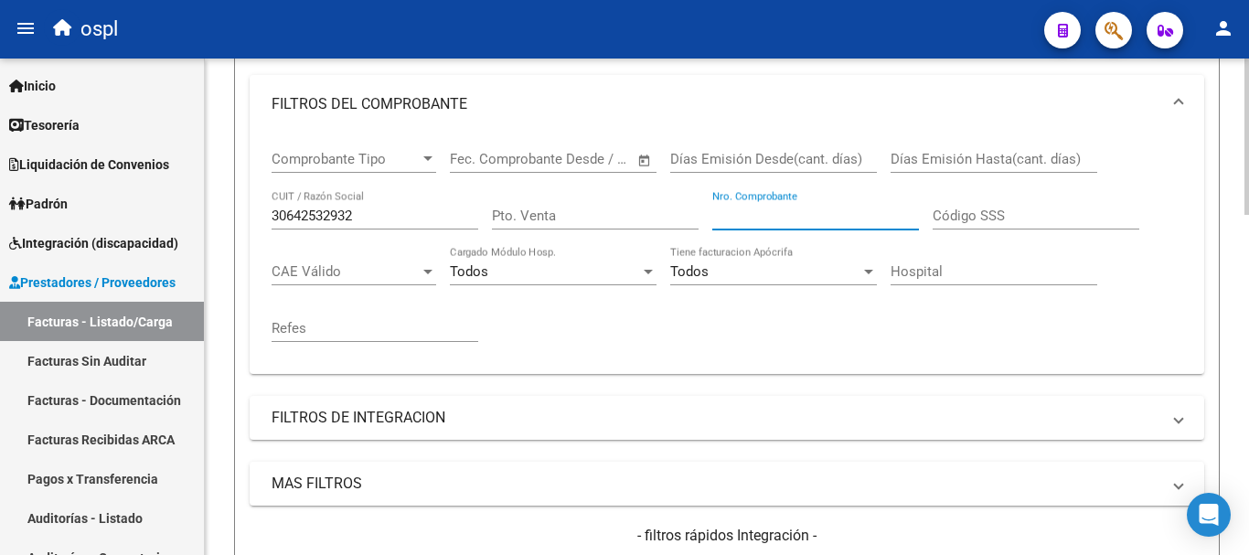
click at [833, 220] on input "Nro. Comprobante" at bounding box center [815, 216] width 207 height 16
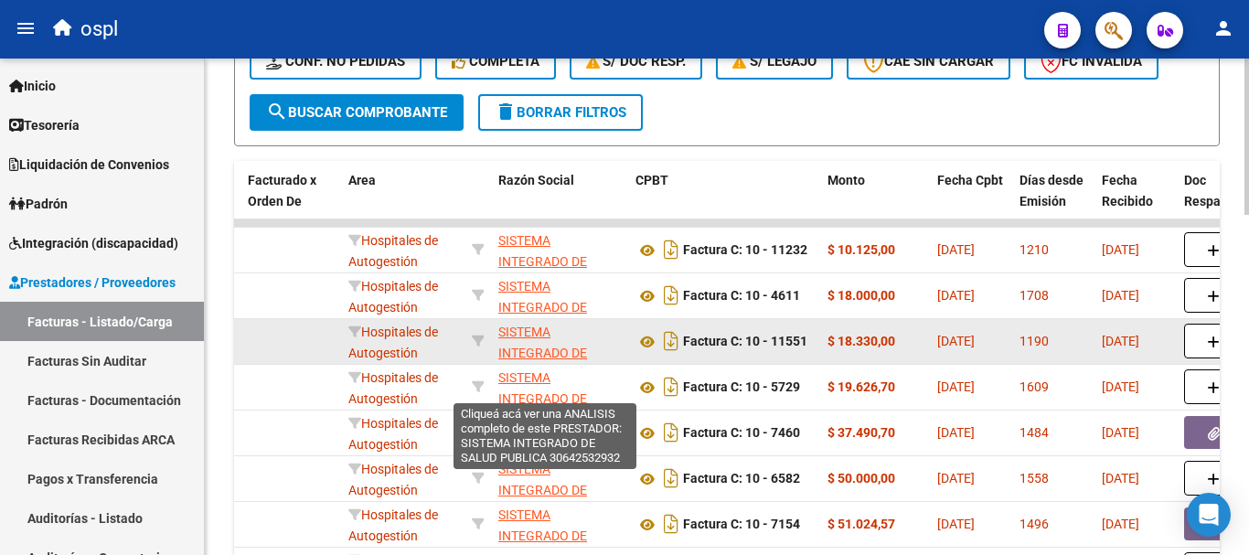
scroll to position [859, 0]
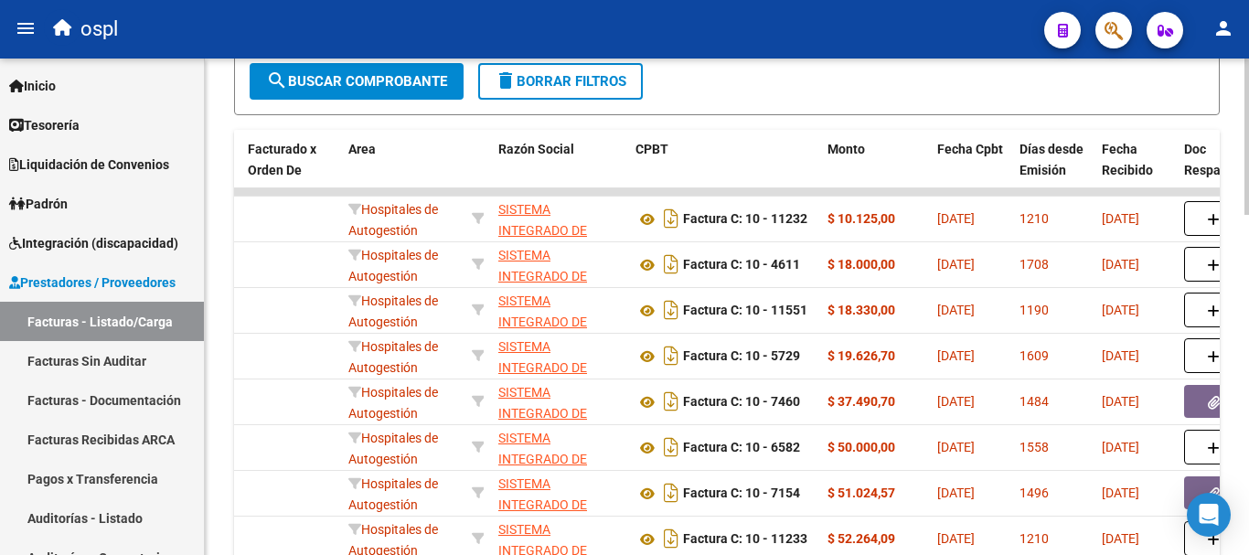
type input "5656"
click at [335, 75] on span "search Buscar Comprobante" at bounding box center [356, 81] width 181 height 16
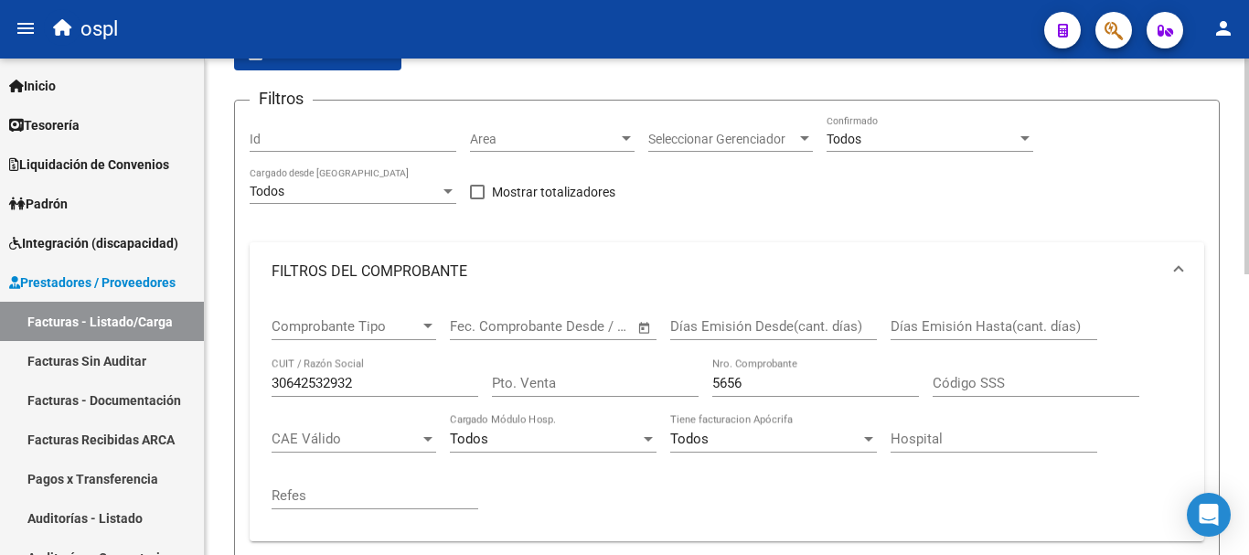
scroll to position [183, 0]
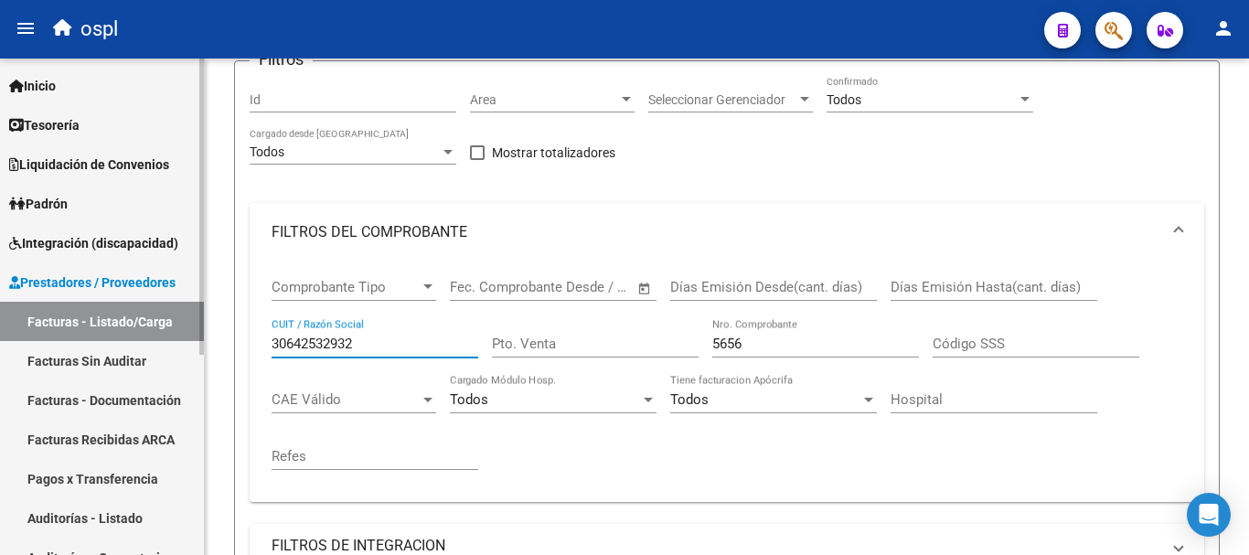
drag, startPoint x: 365, startPoint y: 345, endPoint x: 154, endPoint y: 293, distance: 217.5
click at [154, 293] on mat-sidenav-container "Firma Express Inicio Calendario SSS Instructivos Contacto OS Tesorería Extracto…" at bounding box center [624, 307] width 1249 height 496
type input "[GEOGRAPHIC_DATA]"
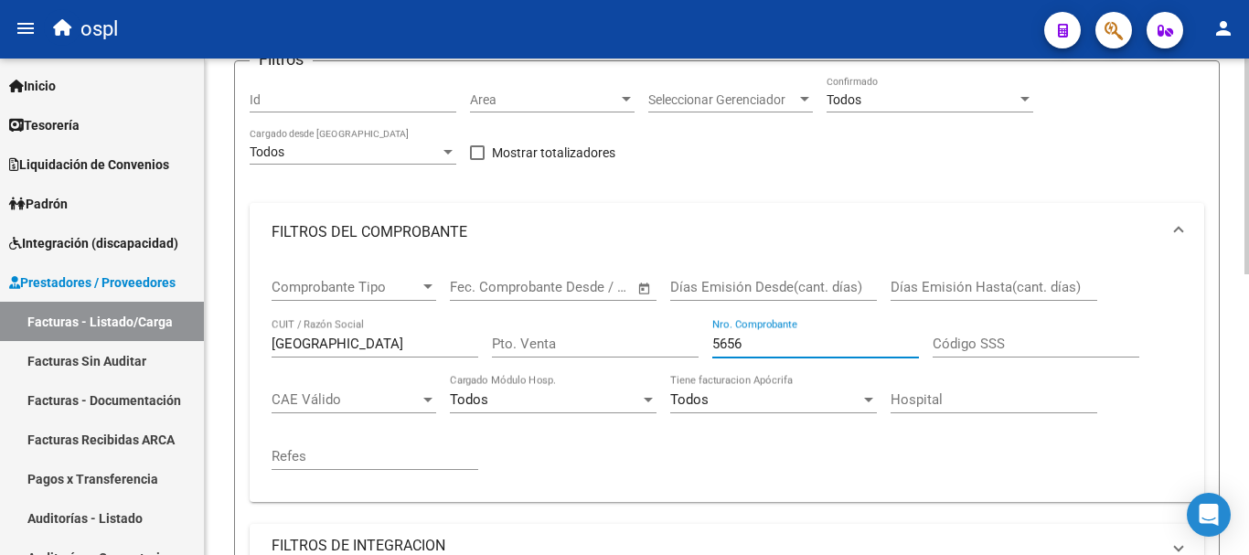
drag, startPoint x: 752, startPoint y: 345, endPoint x: 601, endPoint y: 295, distance: 158.7
click at [601, 295] on div "Comprobante Tipo Comprobante Tipo Fecha inicio – Fecha fin Fec. Comprobante Des…" at bounding box center [726, 374] width 910 height 226
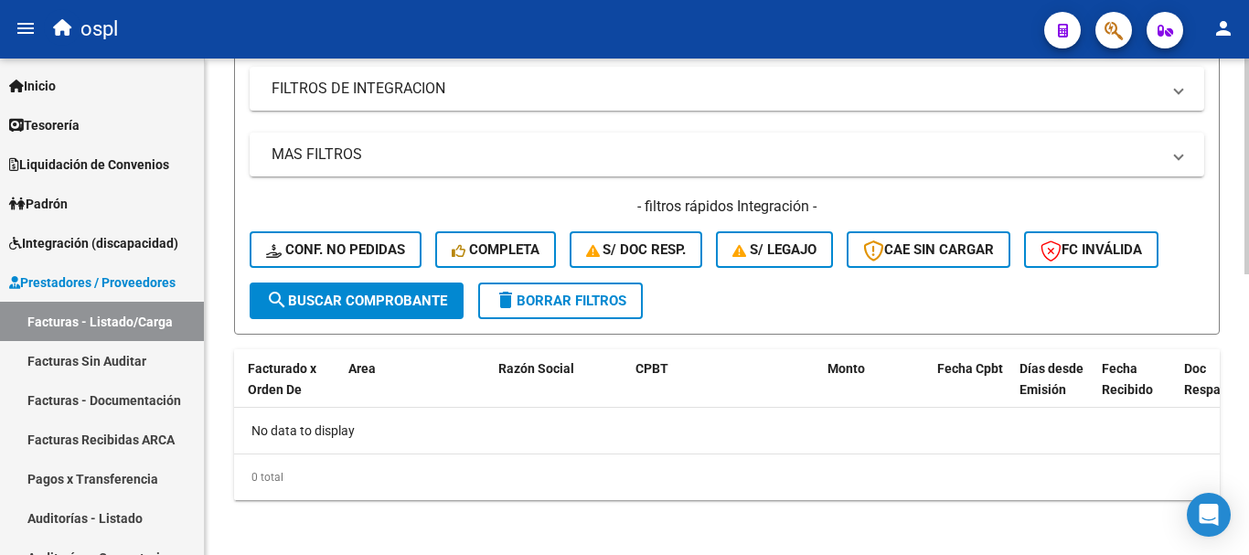
click at [388, 305] on span "search Buscar Comprobante" at bounding box center [356, 301] width 181 height 16
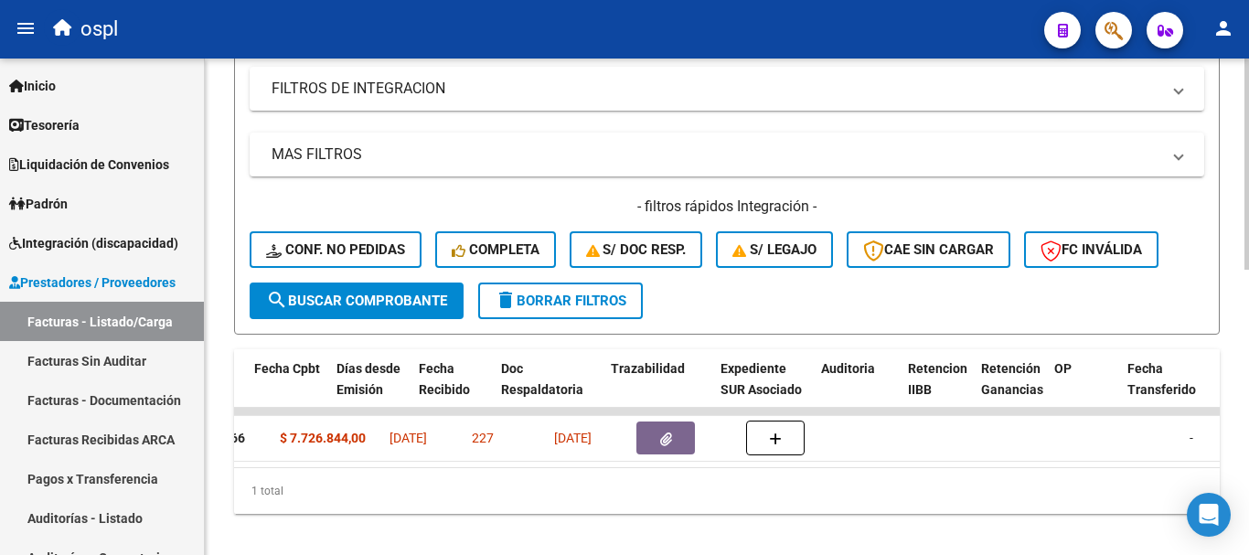
scroll to position [0, 828]
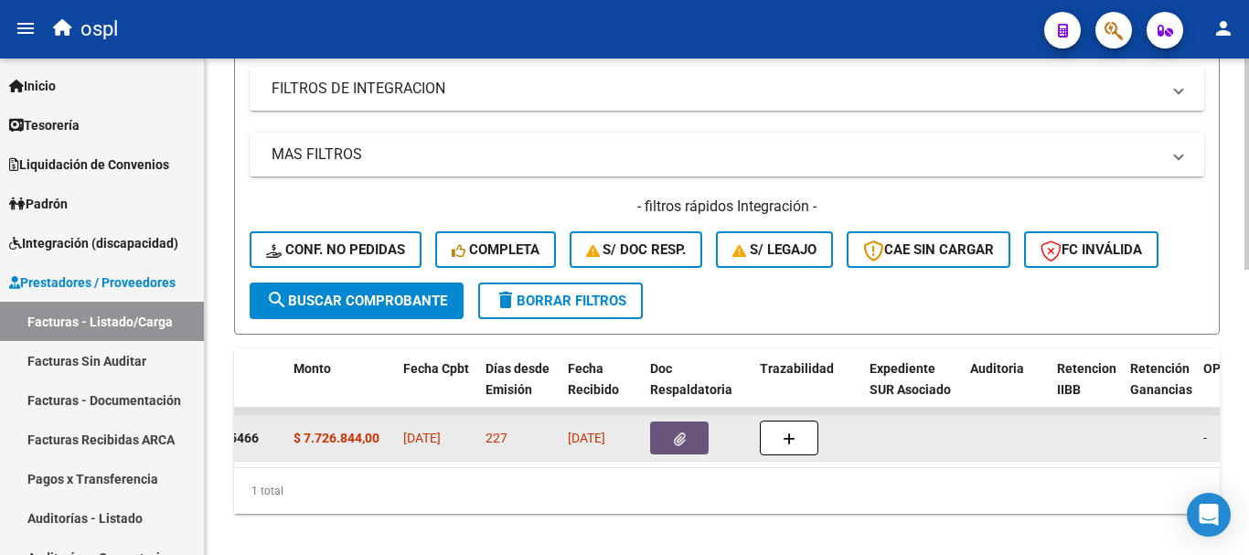
click at [676, 442] on icon "button" at bounding box center [680, 439] width 12 height 14
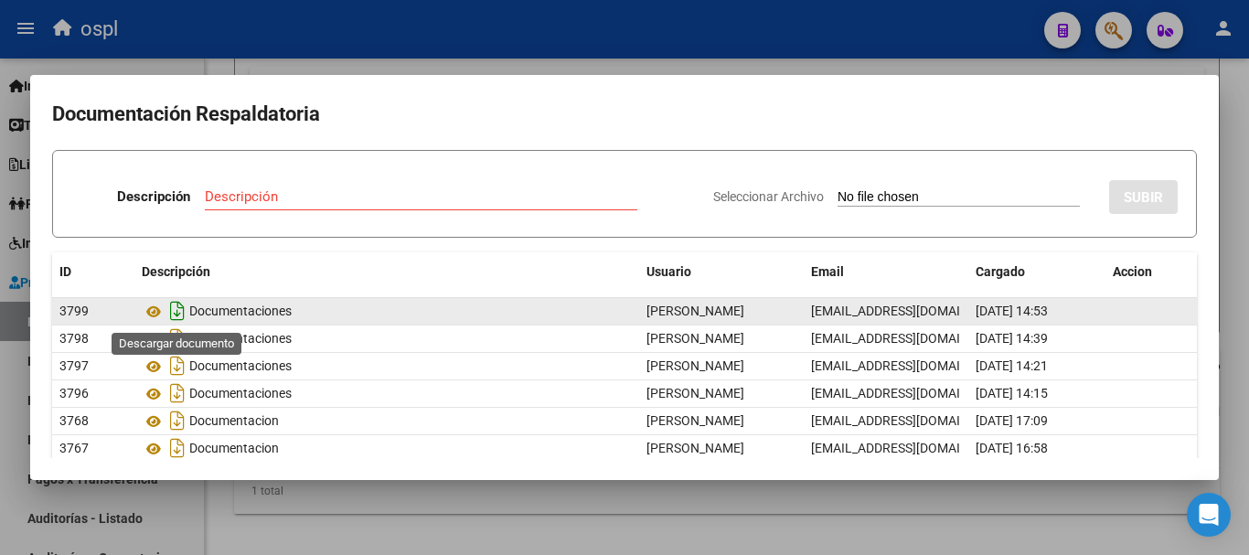
click at [181, 310] on icon "Descargar documento" at bounding box center [177, 310] width 24 height 29
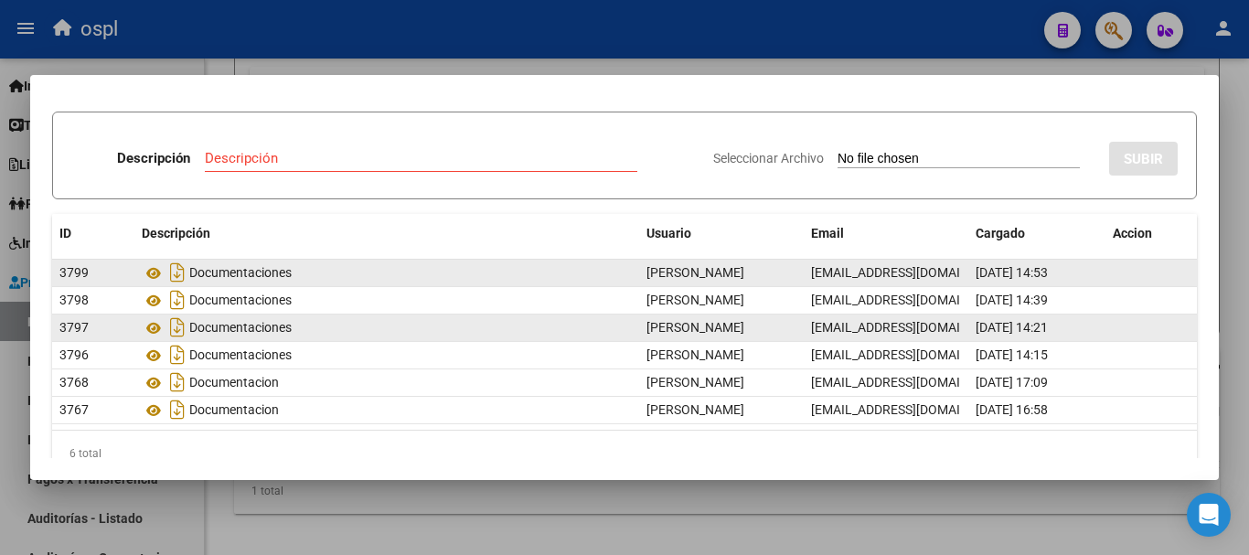
scroll to position [71, 0]
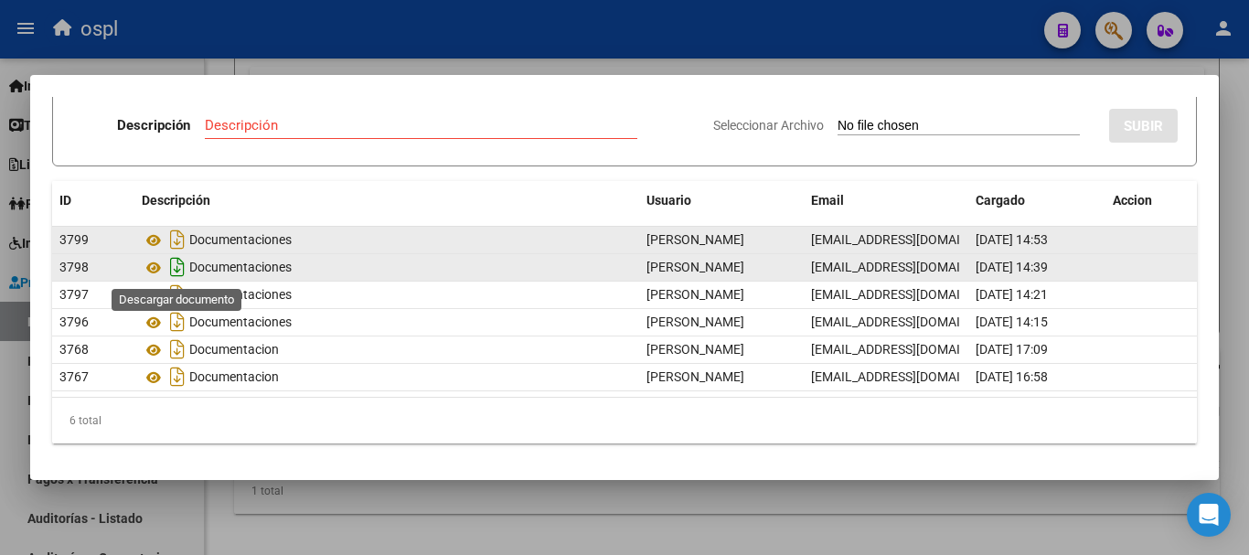
click at [174, 263] on icon "Descargar documento" at bounding box center [177, 266] width 24 height 29
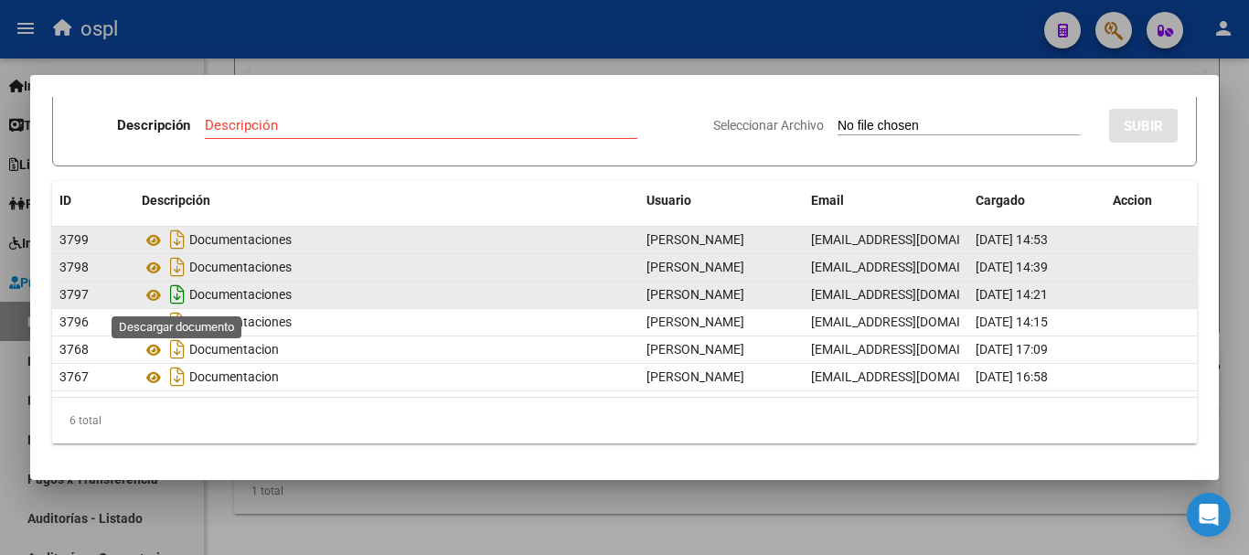
click at [174, 296] on icon "Descargar documento" at bounding box center [177, 294] width 24 height 29
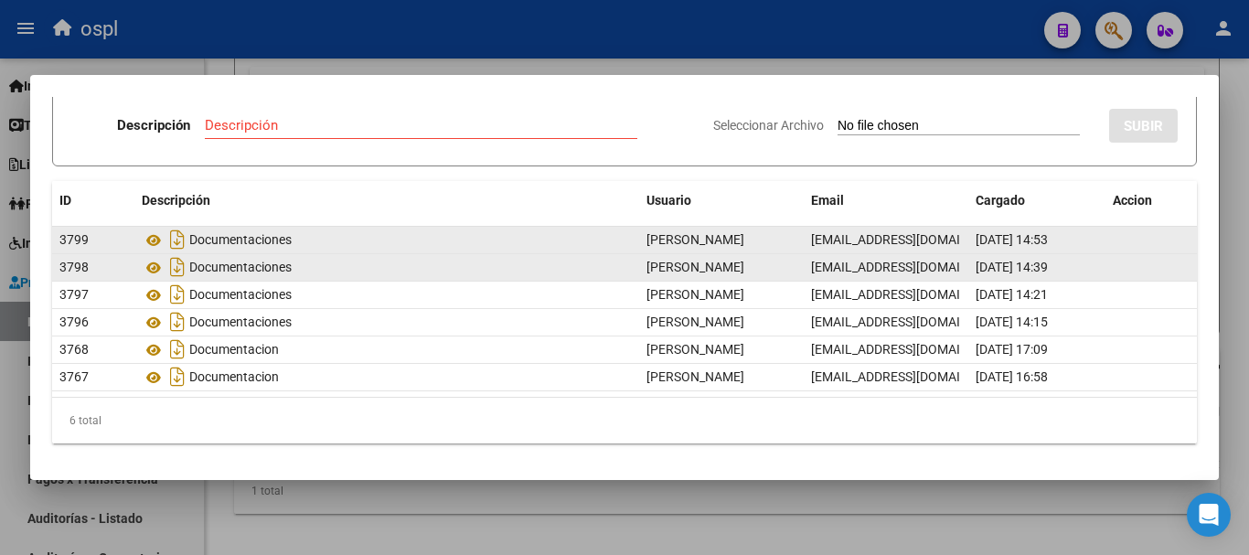
click at [505, 68] on div at bounding box center [624, 277] width 1249 height 555
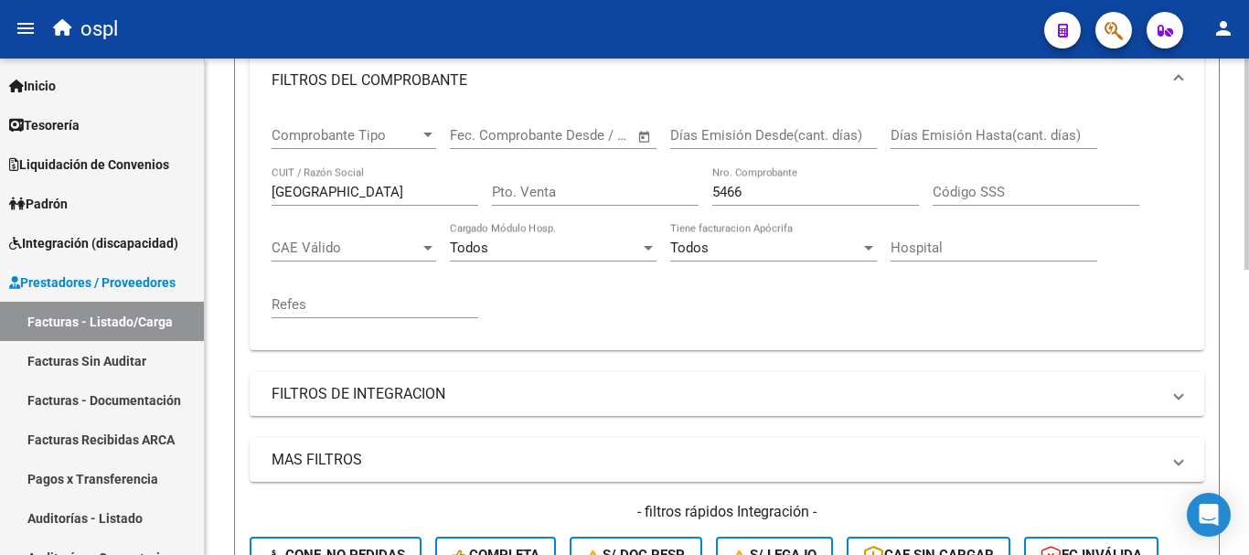
scroll to position [274, 0]
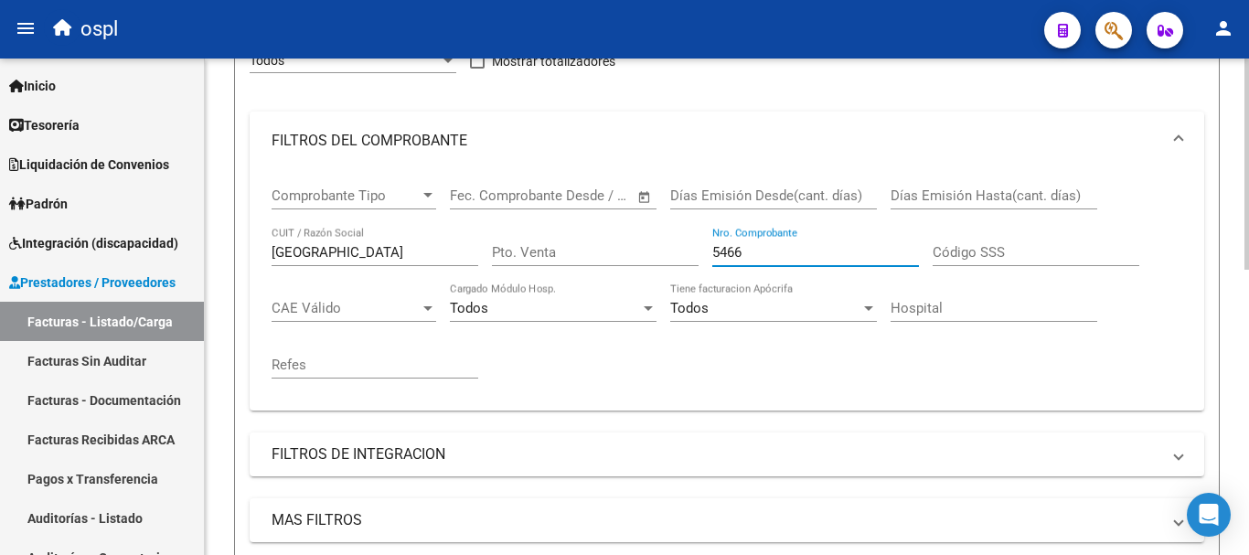
drag, startPoint x: 783, startPoint y: 246, endPoint x: 442, endPoint y: 194, distance: 344.9
click at [442, 195] on div "Comprobante Tipo Comprobante Tipo Fecha inicio – Fecha fin Fec. Comprobante Des…" at bounding box center [726, 283] width 910 height 226
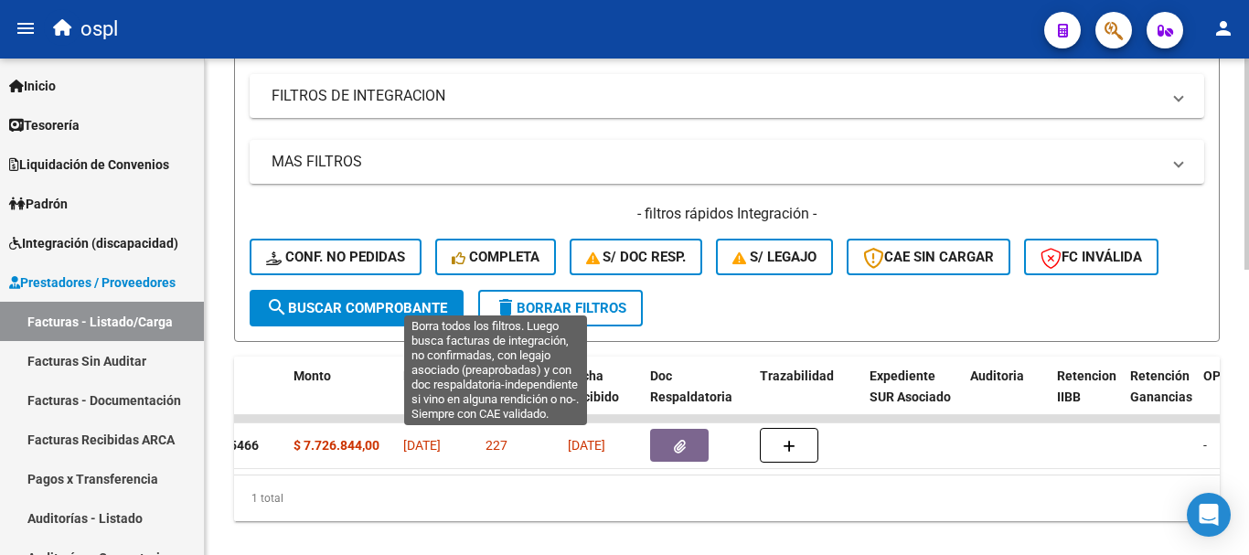
scroll to position [640, 0]
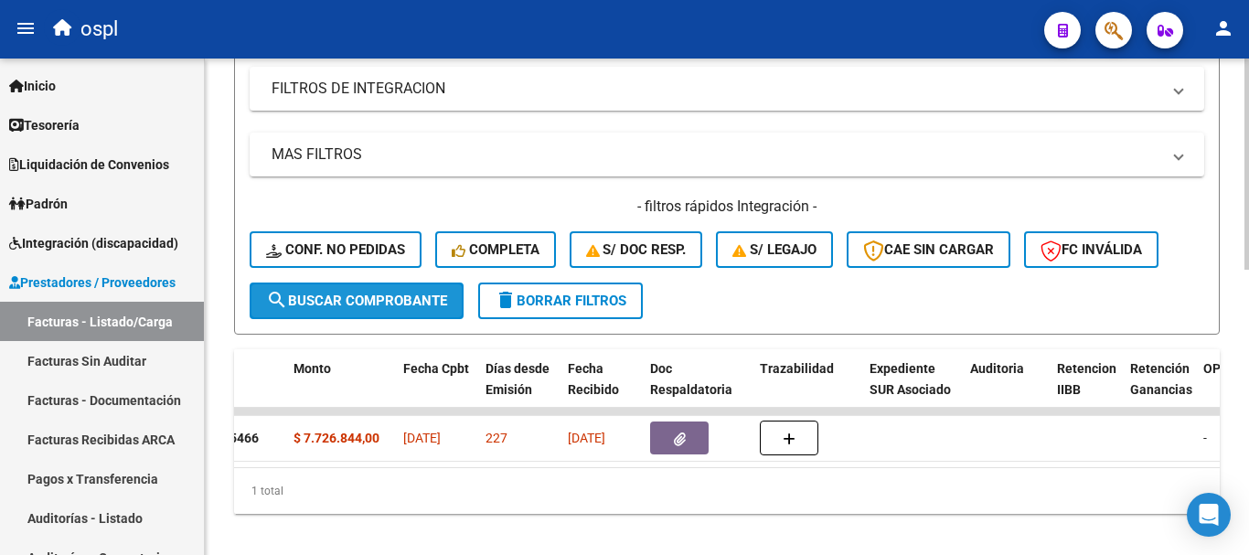
click at [377, 304] on span "search Buscar Comprobante" at bounding box center [356, 301] width 181 height 16
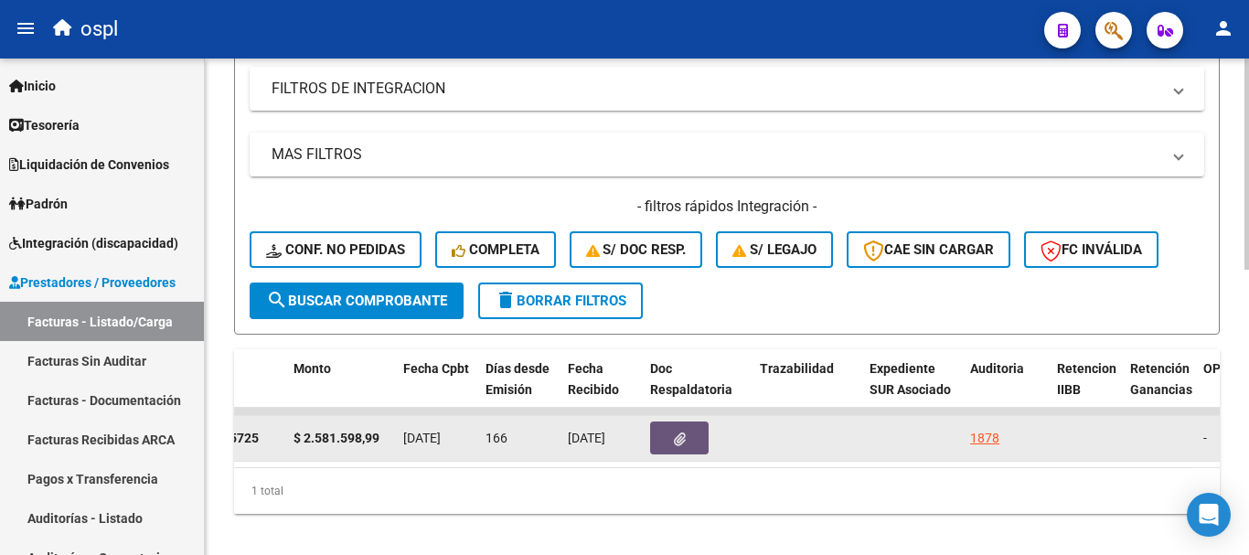
click at [680, 434] on icon "button" at bounding box center [680, 439] width 12 height 14
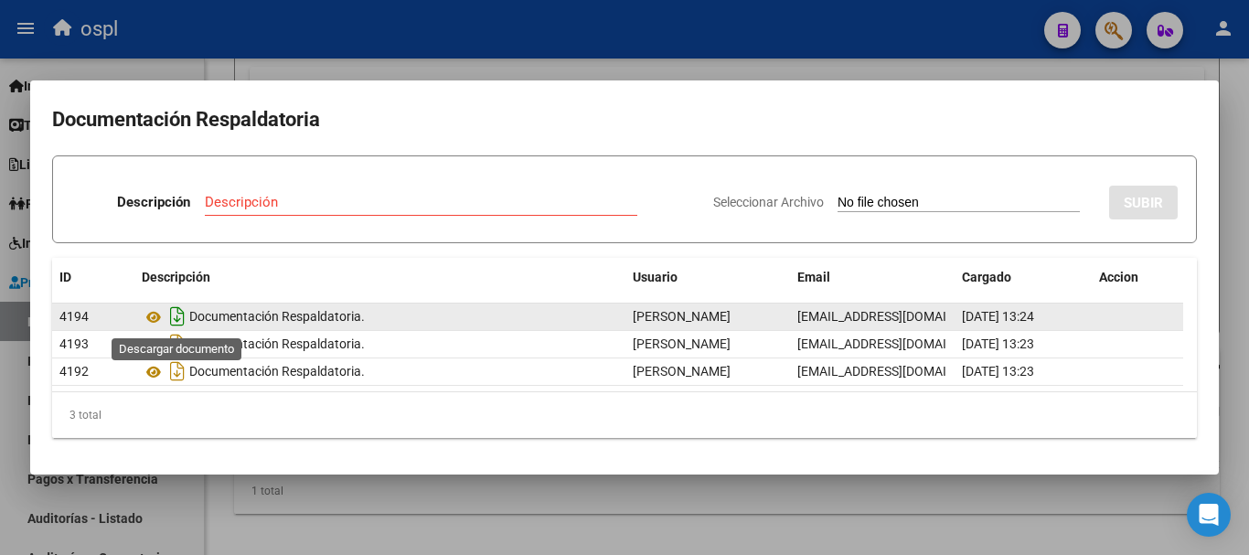
click at [181, 320] on icon "Descargar documento" at bounding box center [177, 316] width 24 height 29
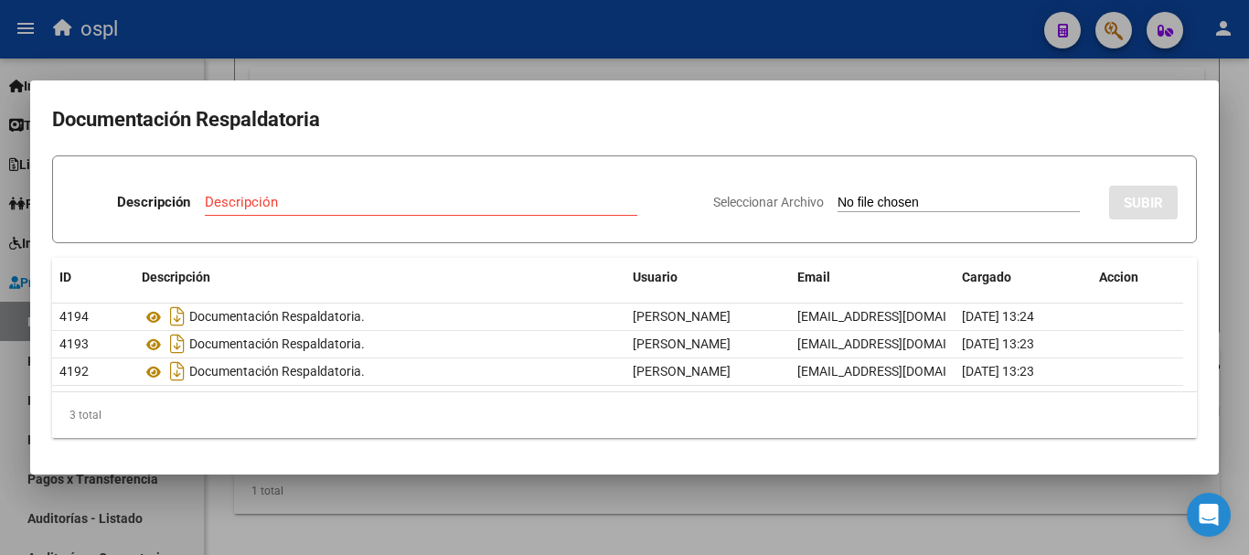
click at [893, 64] on div at bounding box center [624, 277] width 1249 height 555
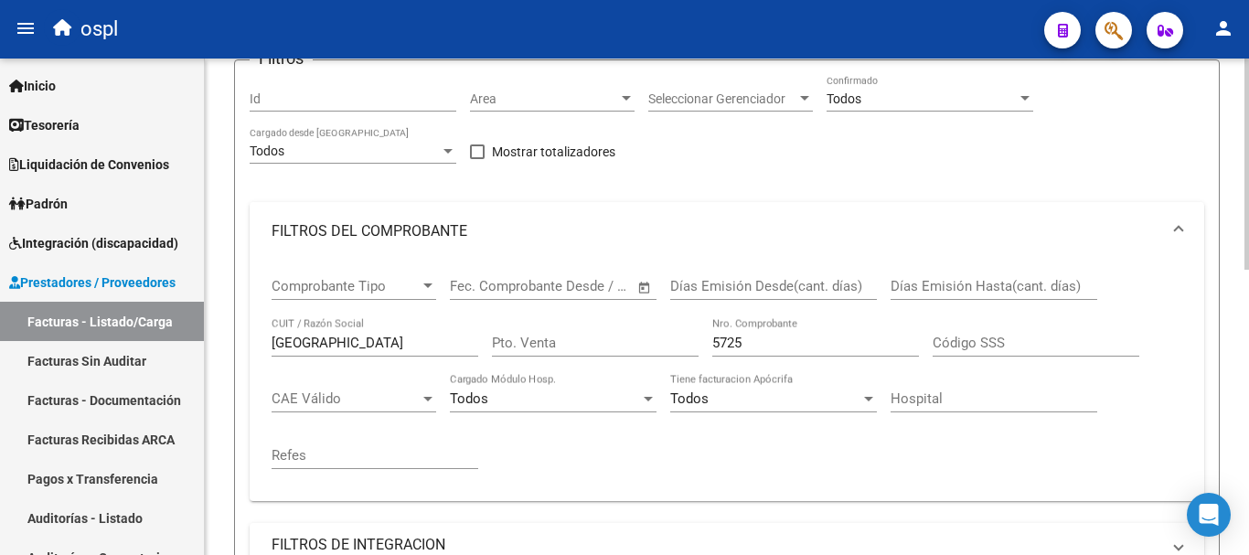
scroll to position [183, 0]
drag, startPoint x: 753, startPoint y: 345, endPoint x: 617, endPoint y: 335, distance: 136.5
click at [617, 335] on div "Comprobante Tipo Comprobante Tipo Fecha inicio – Fecha fin Fec. Comprobante Des…" at bounding box center [726, 374] width 910 height 226
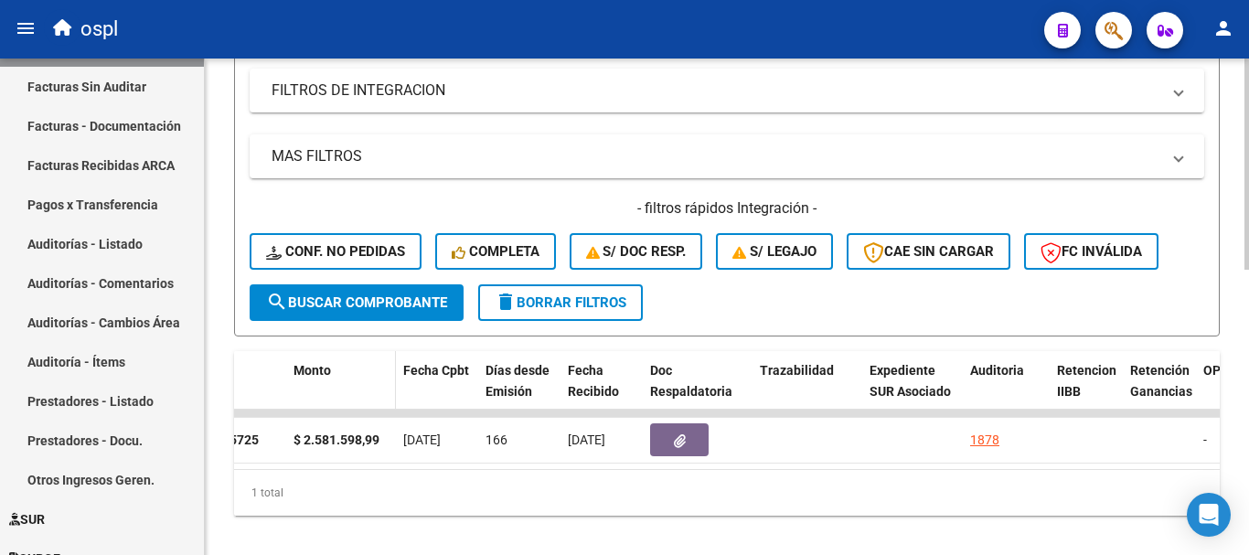
scroll to position [640, 0]
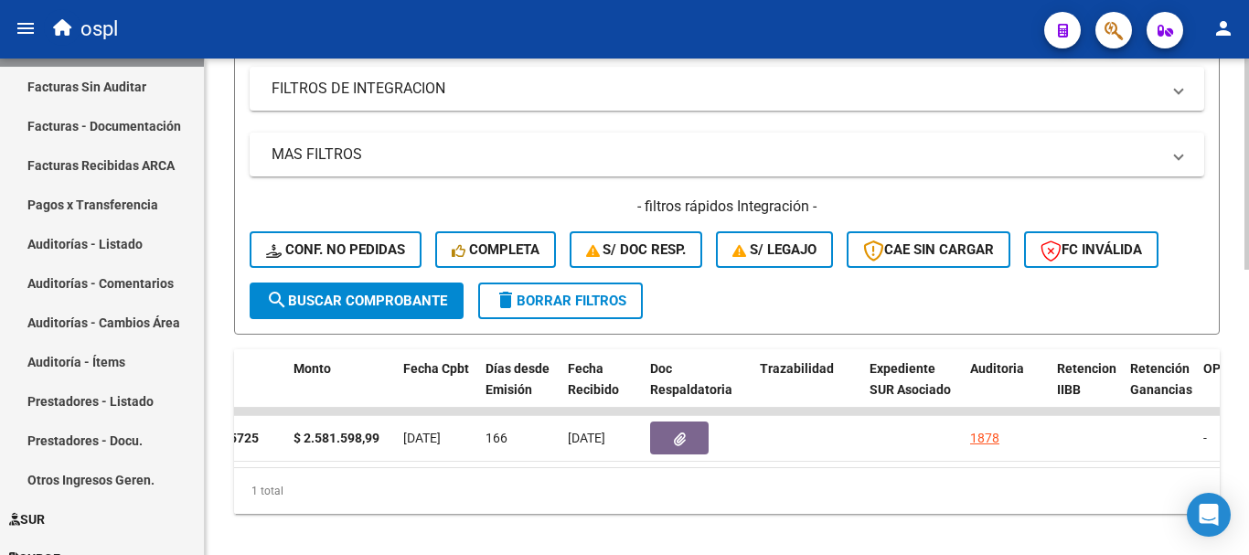
type input "5745"
click at [364, 309] on button "search Buscar Comprobante" at bounding box center [357, 300] width 214 height 37
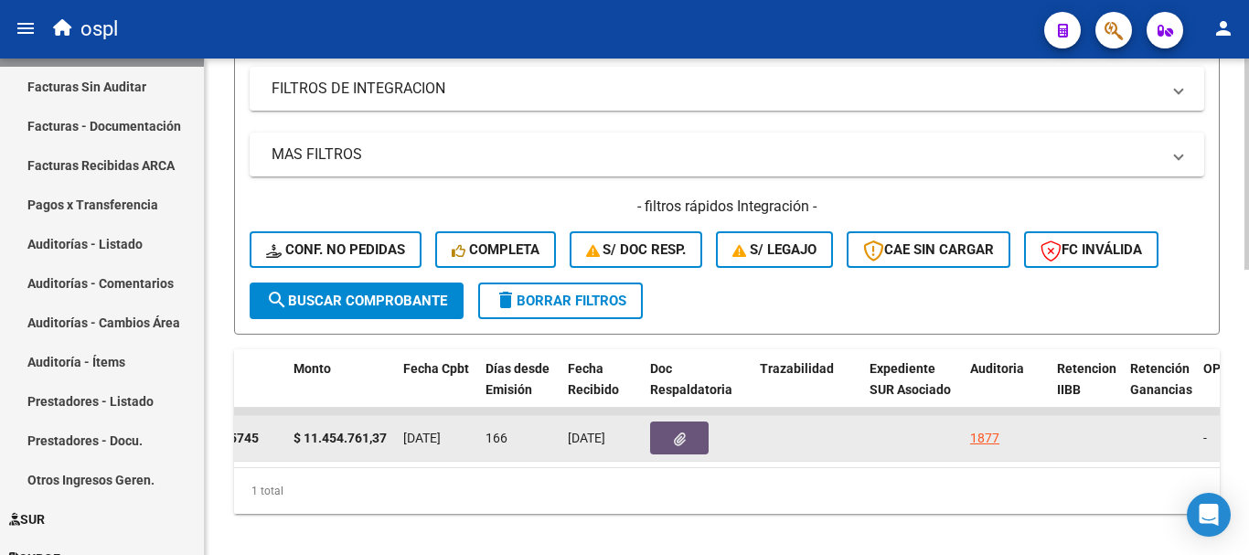
click at [663, 446] on button "button" at bounding box center [679, 437] width 59 height 33
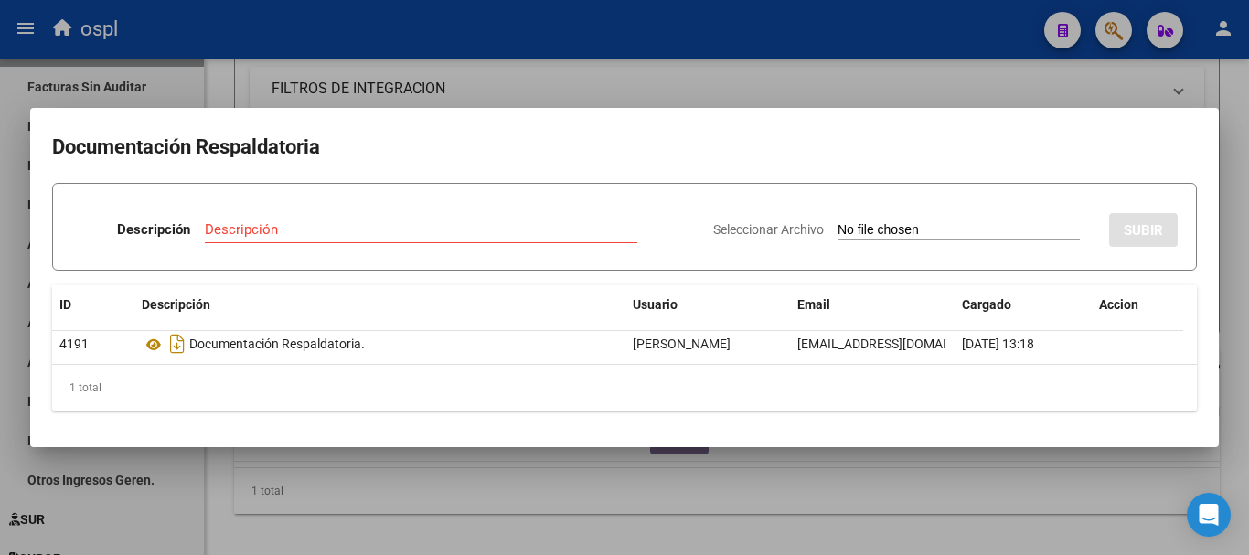
click at [603, 85] on div at bounding box center [624, 277] width 1249 height 555
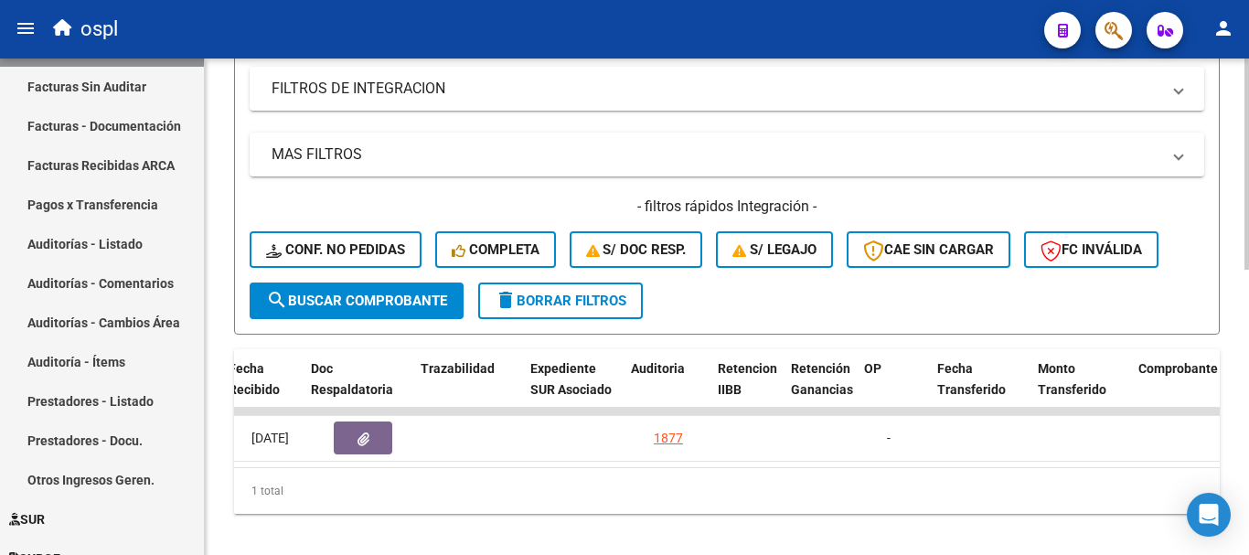
scroll to position [0, 733]
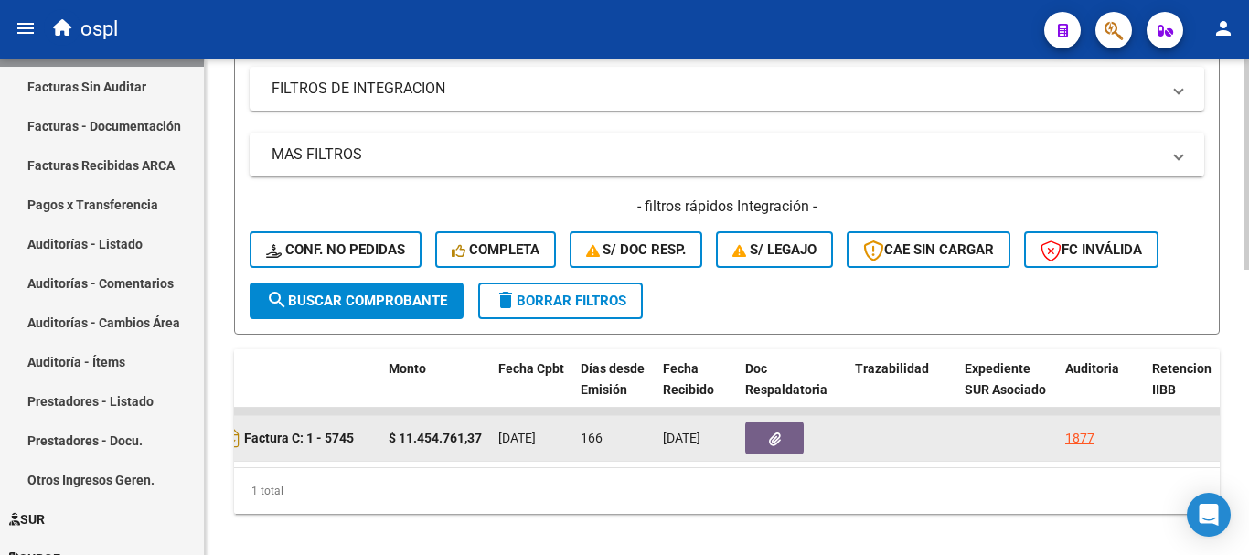
click at [772, 432] on icon "button" at bounding box center [775, 439] width 12 height 14
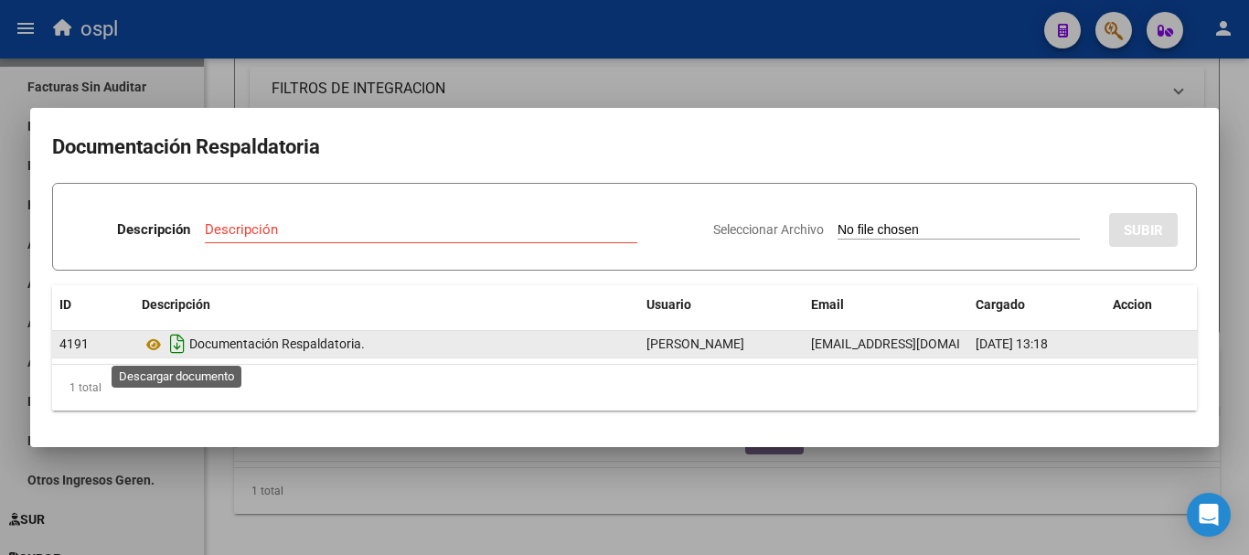
click at [176, 336] on icon "Descargar documento" at bounding box center [177, 343] width 24 height 29
click at [993, 95] on div at bounding box center [624, 277] width 1249 height 555
